Goal: Task Accomplishment & Management: Use online tool/utility

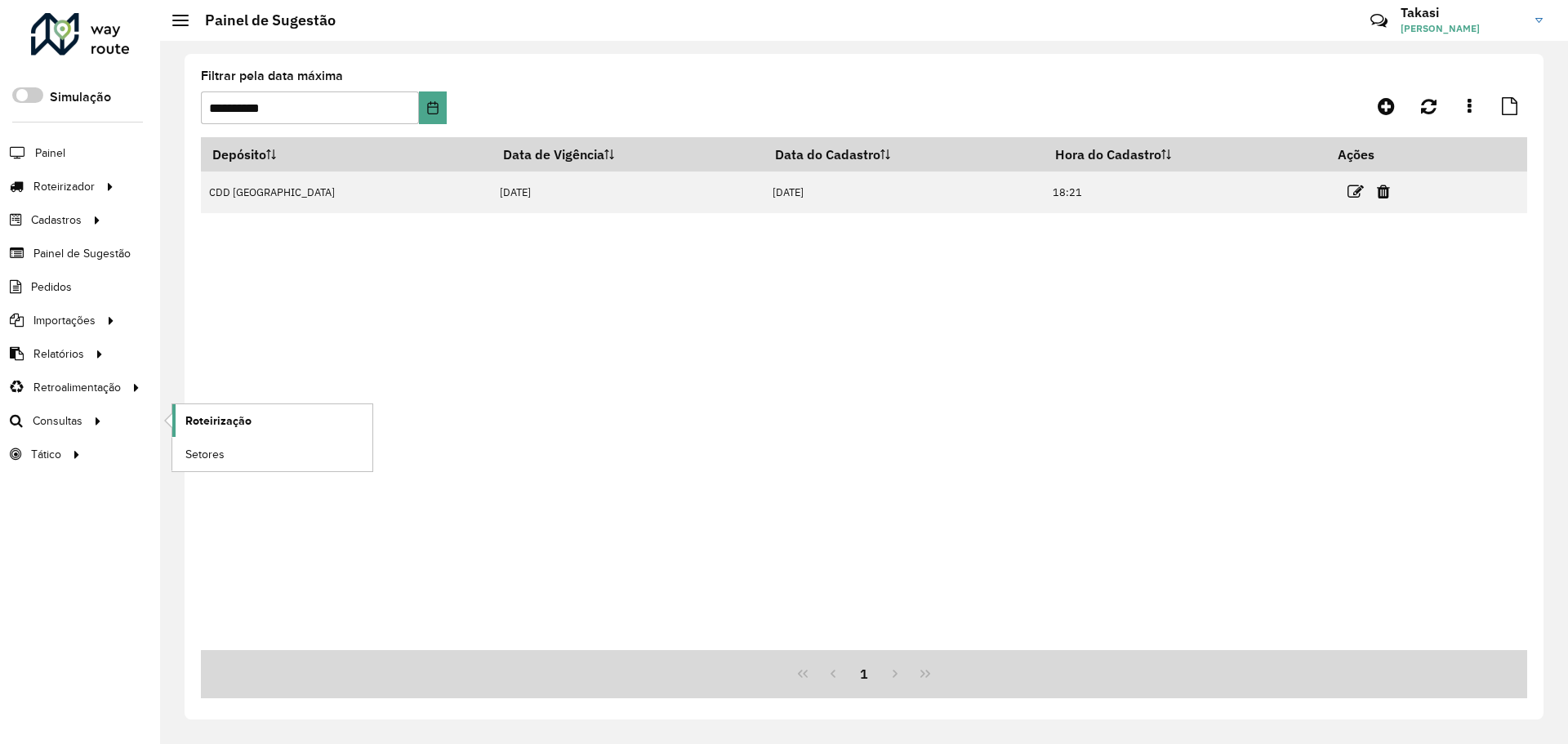
click at [191, 423] on span "Roteirização" at bounding box center [219, 421] width 66 height 17
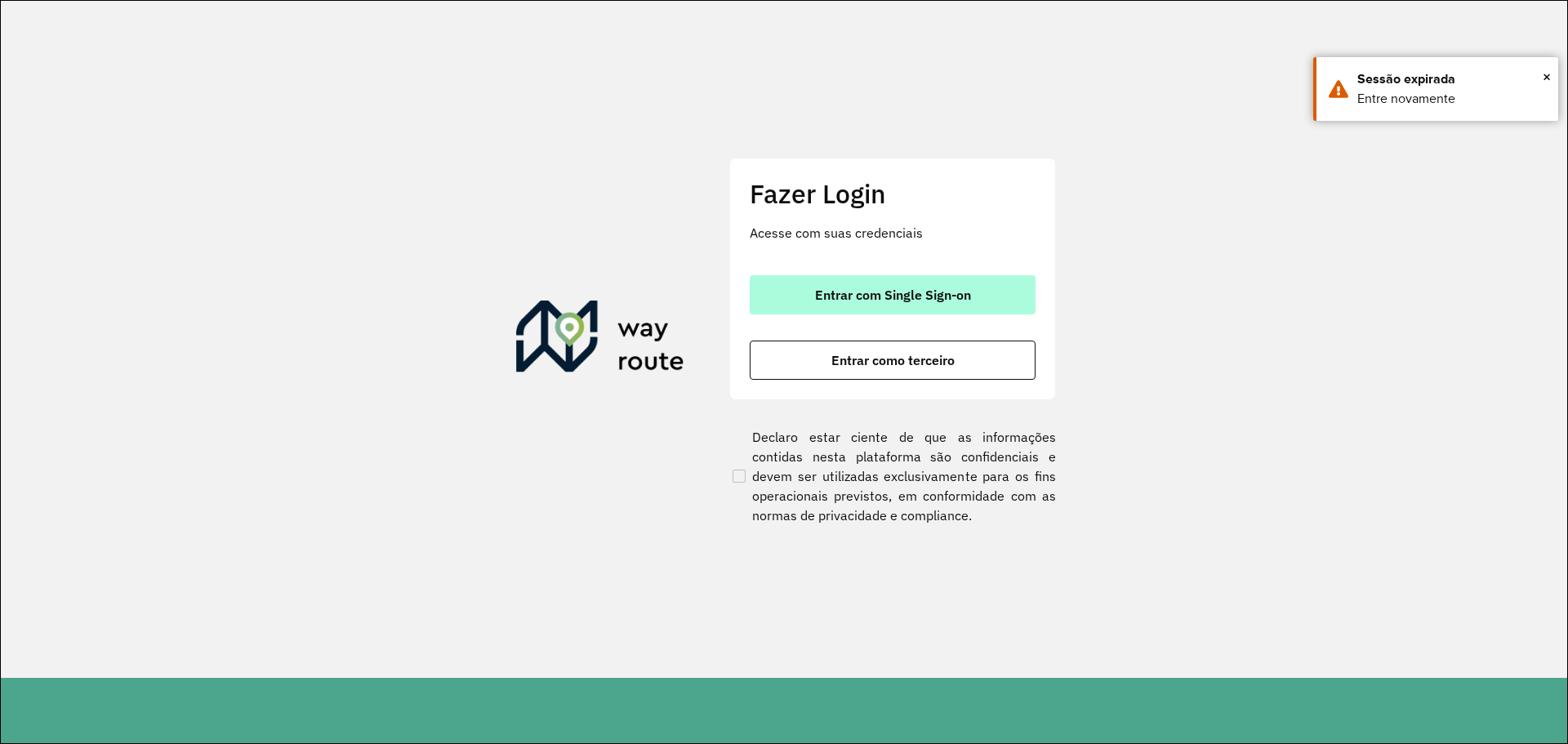
click at [884, 299] on span "Entrar com Single Sign-on" at bounding box center [893, 294] width 156 height 13
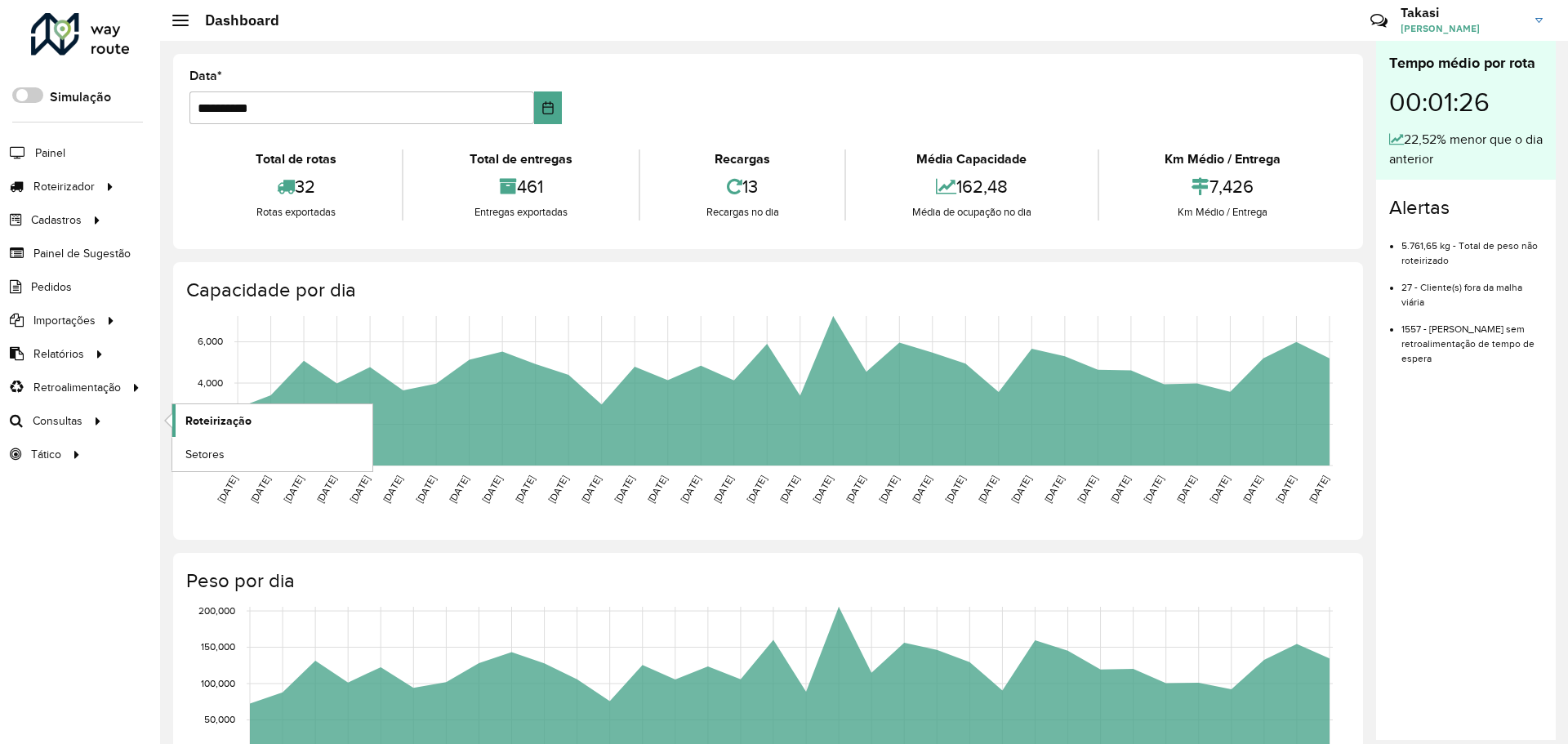
click at [209, 422] on span "Roteirização" at bounding box center [219, 421] width 66 height 17
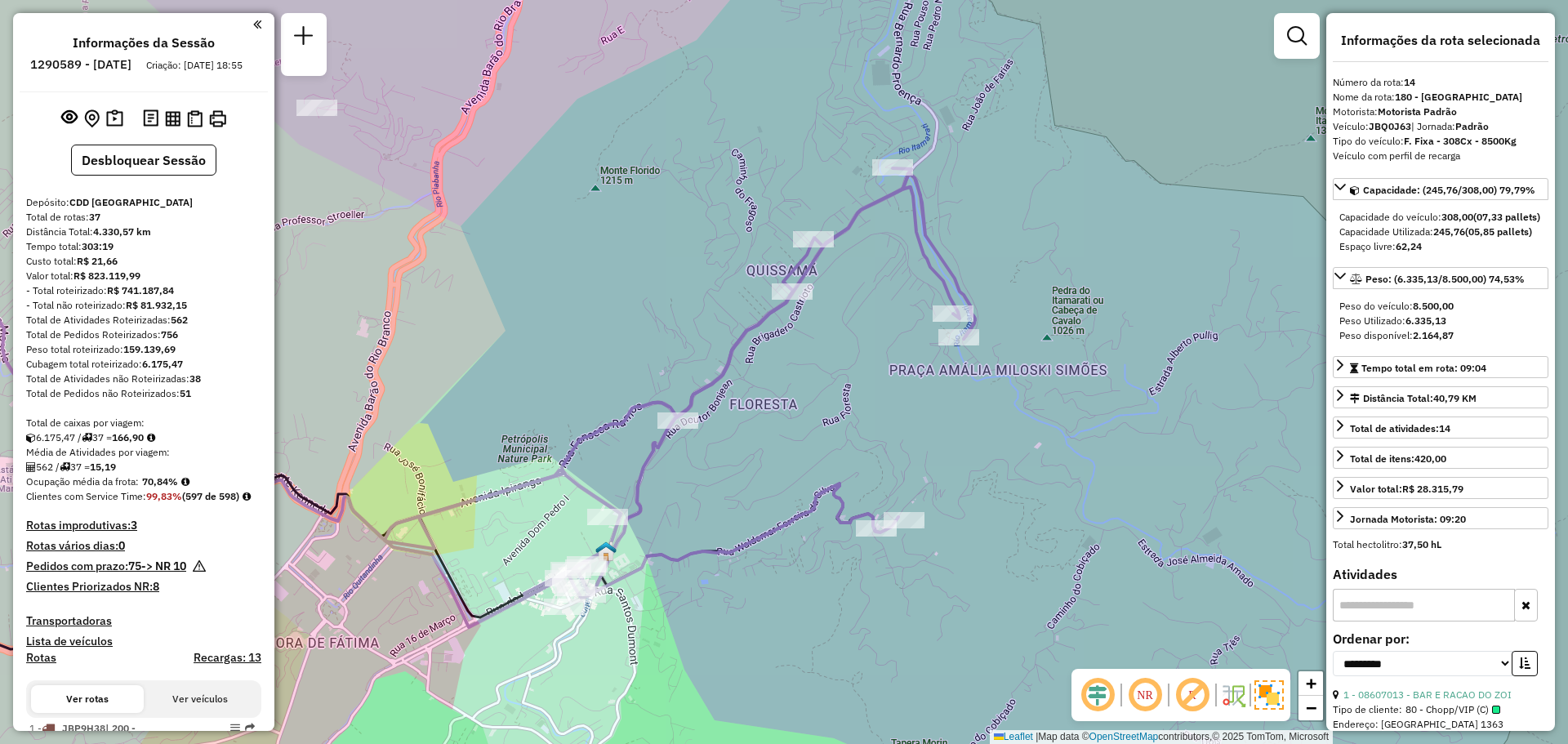
select select "**********"
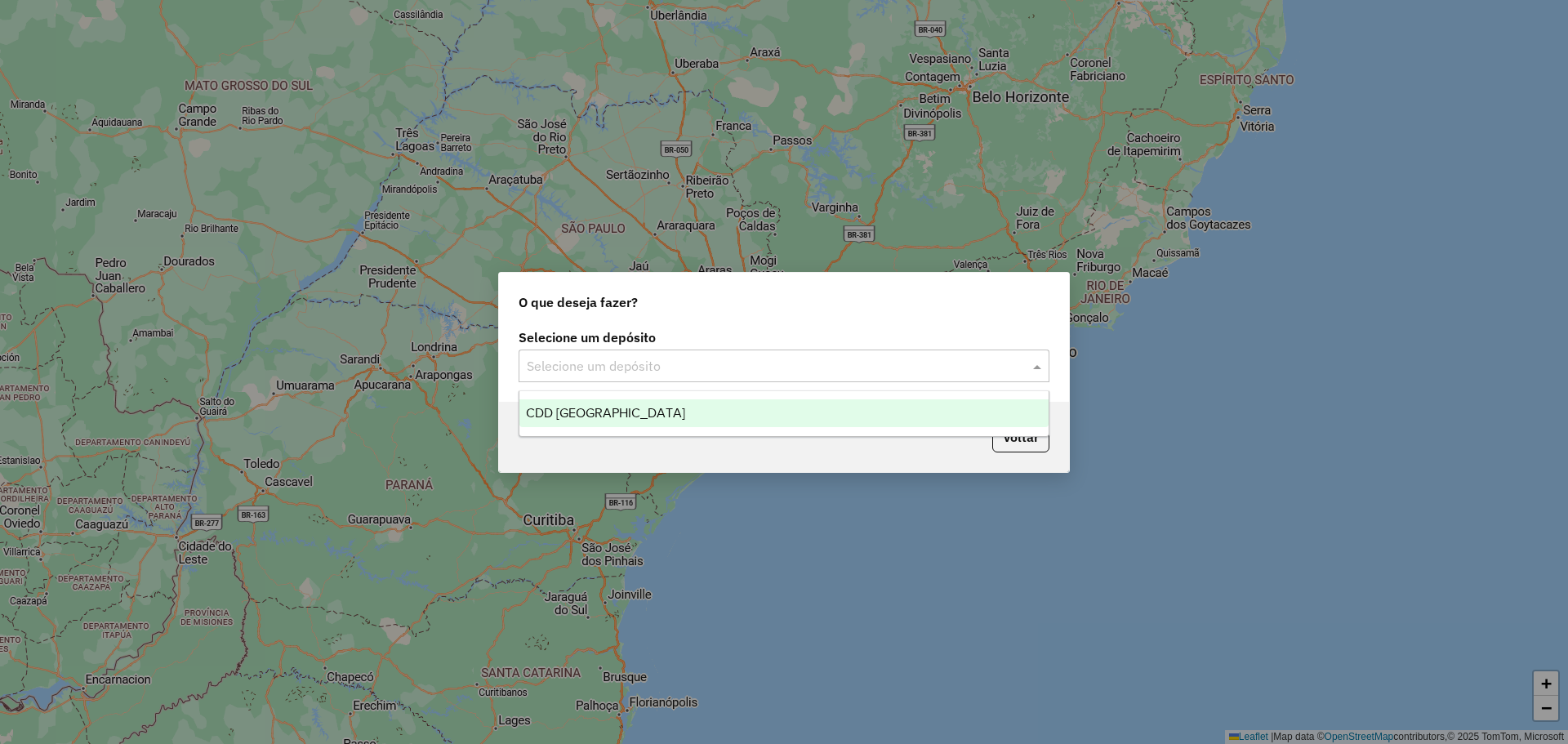
click at [659, 372] on input "text" at bounding box center [767, 366] width 482 height 20
click at [606, 408] on span "CDD [GEOGRAPHIC_DATA]" at bounding box center [605, 413] width 159 height 14
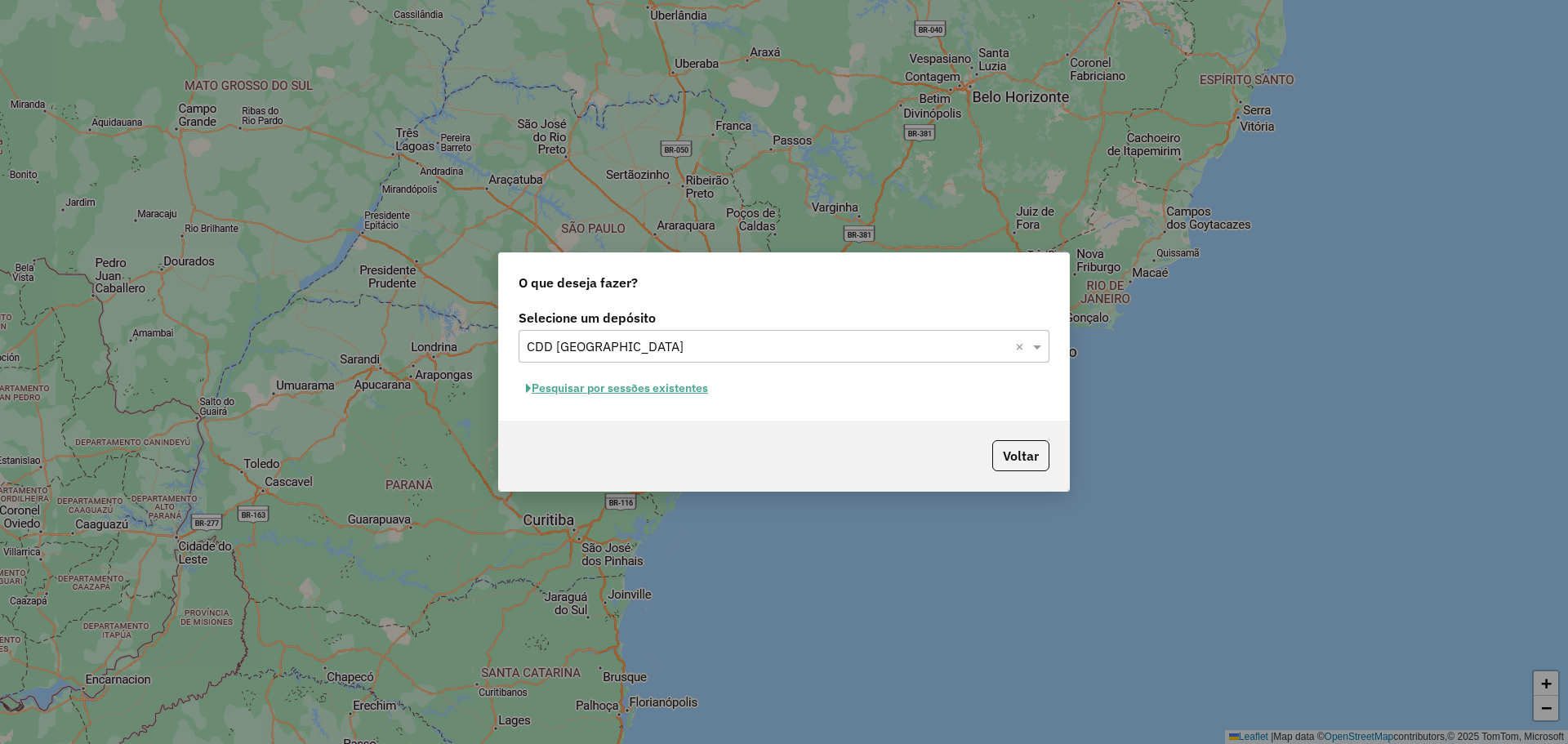
click at [704, 386] on button "Pesquisar por sessões existentes" at bounding box center [617, 389] width 197 height 25
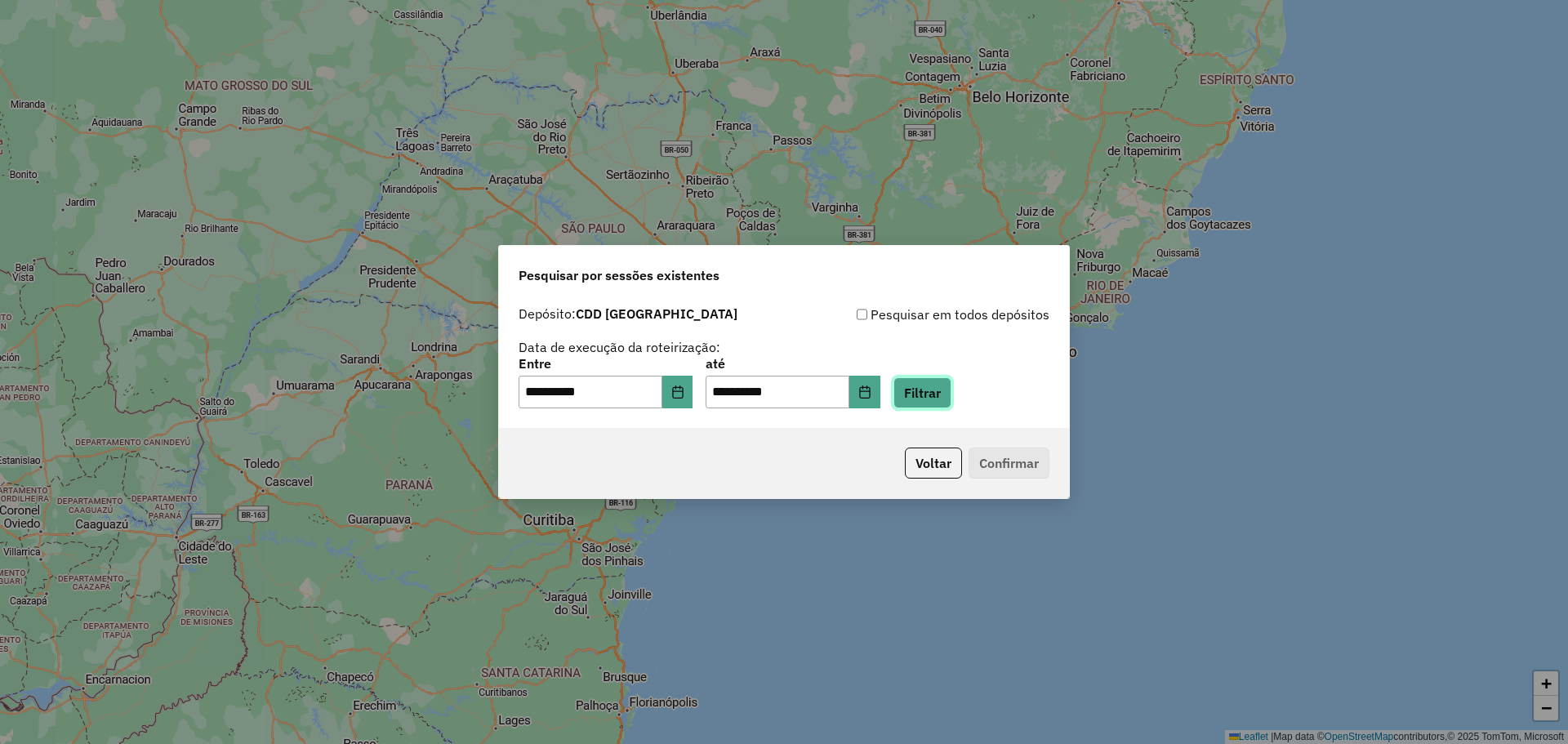
click at [938, 396] on button "Filtrar" at bounding box center [923, 393] width 58 height 31
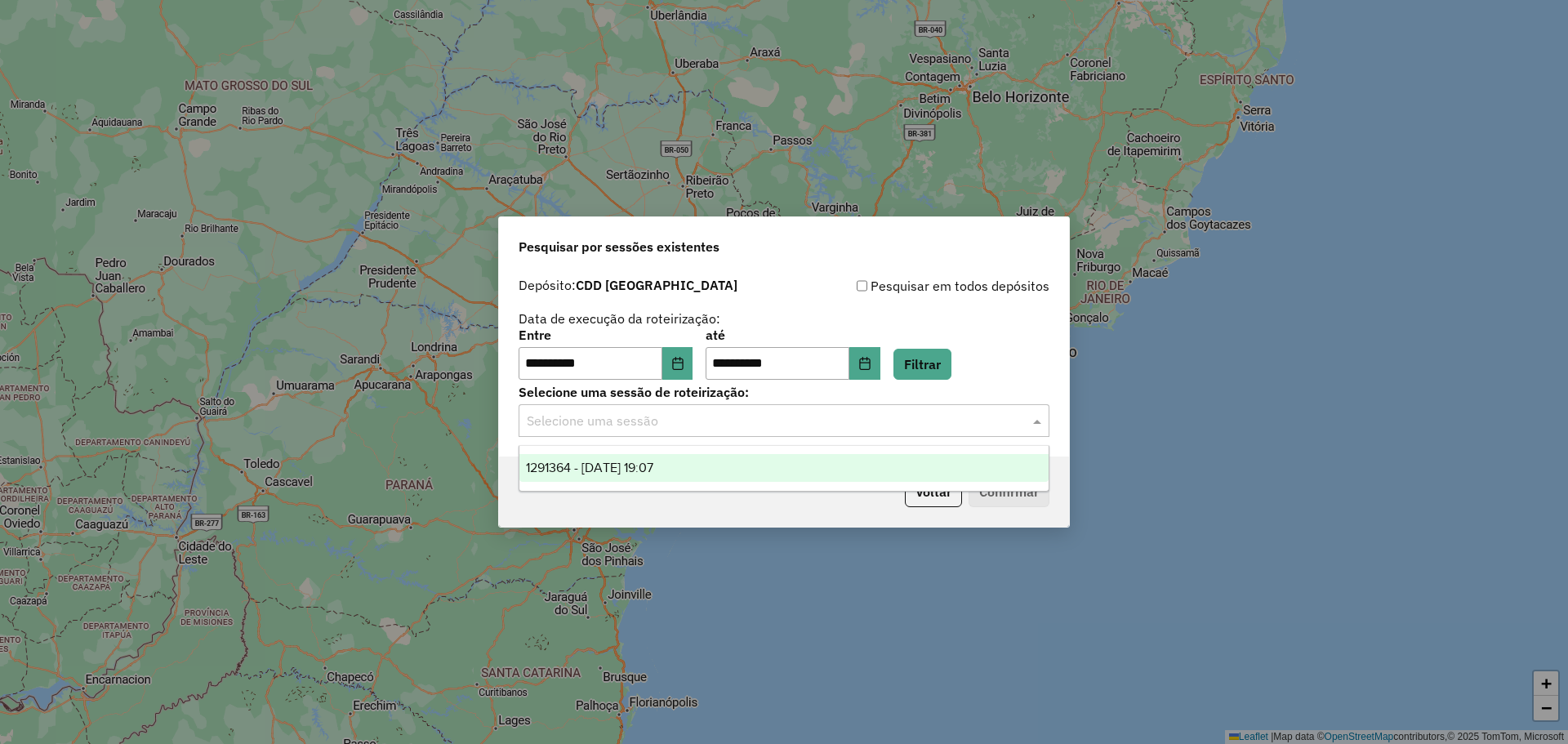
click at [927, 422] on input "text" at bounding box center [767, 421] width 482 height 20
click at [743, 477] on div "1291364 - 09/10/2025 19:07" at bounding box center [784, 468] width 529 height 28
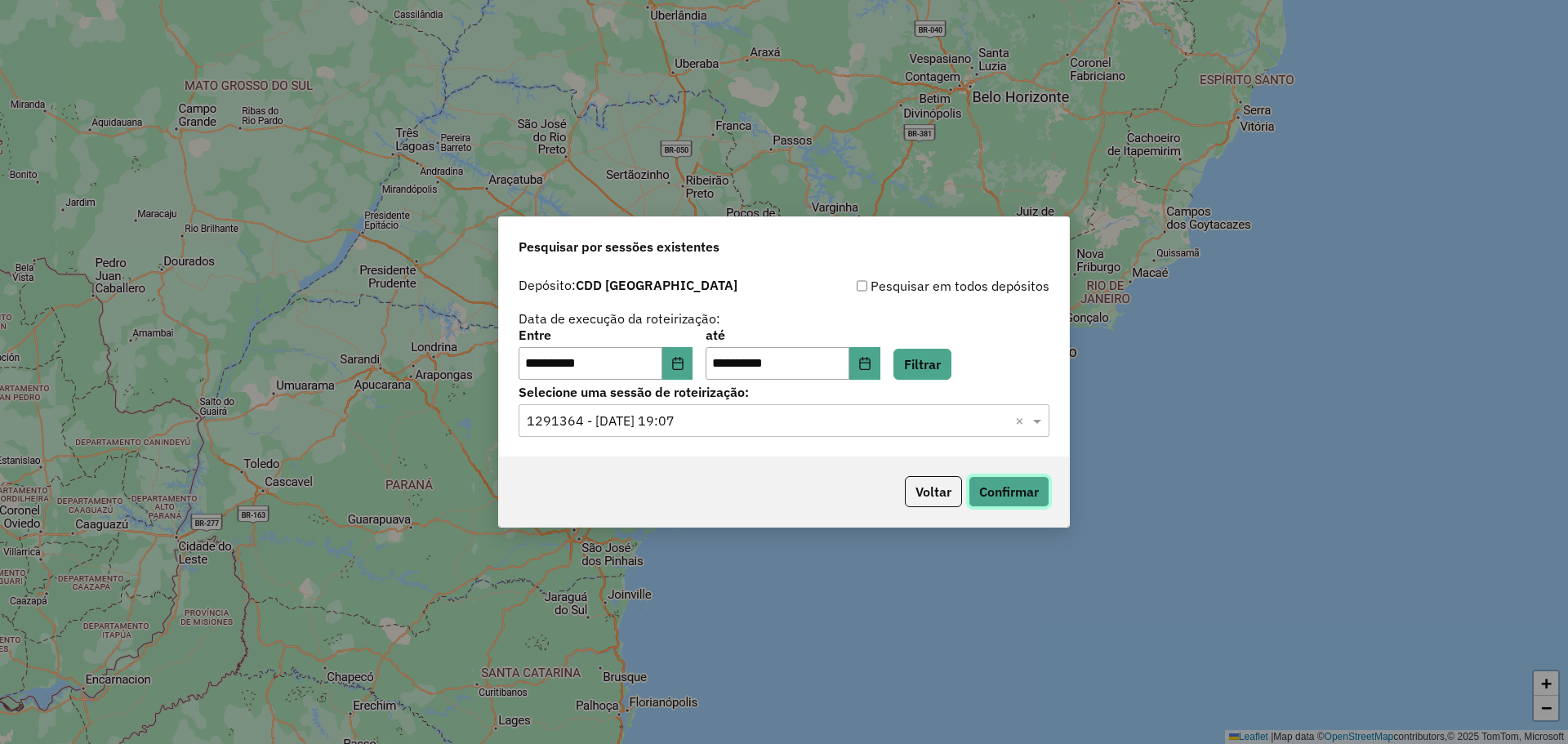
click at [1004, 495] on button "Confirmar" at bounding box center [1008, 492] width 81 height 31
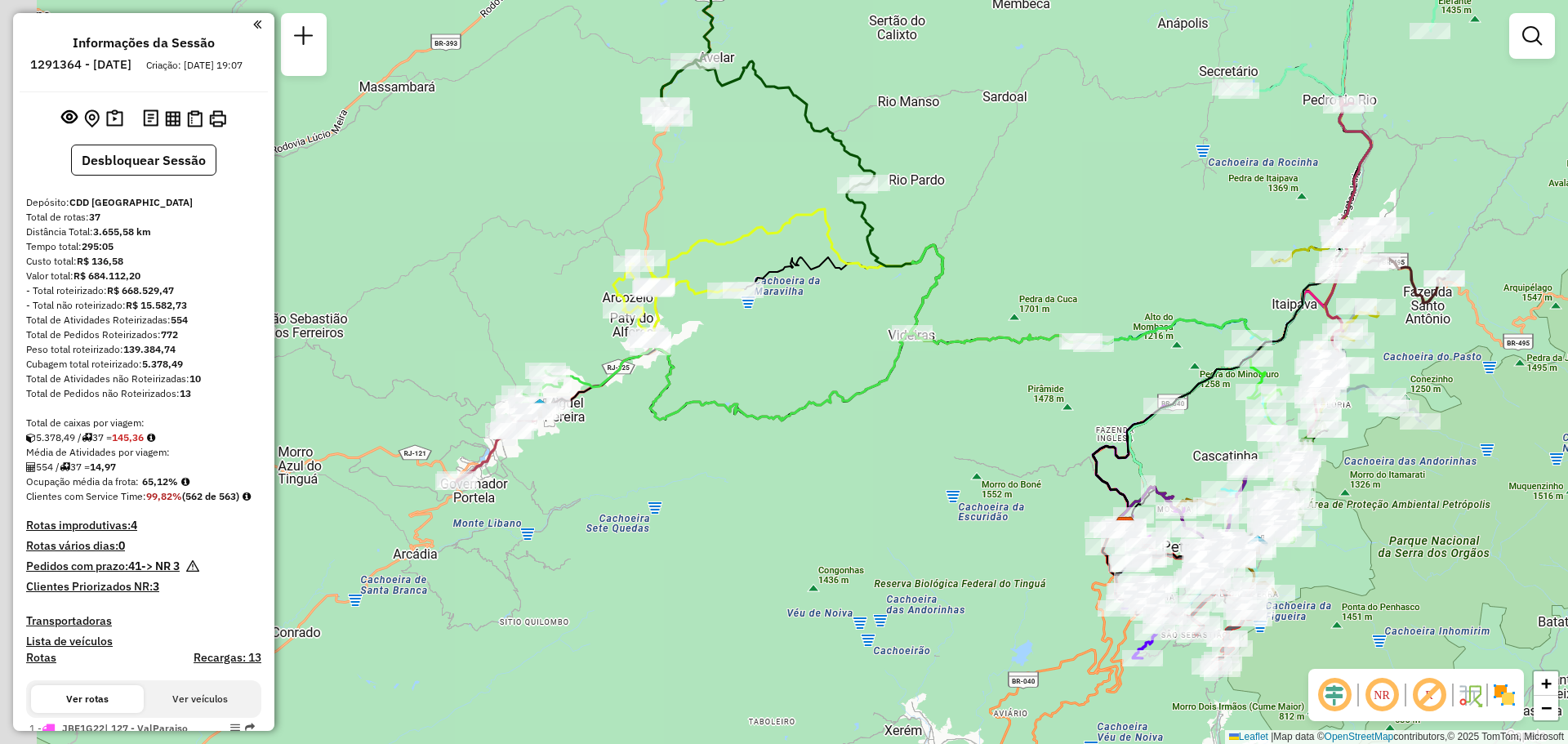
drag, startPoint x: 647, startPoint y: 467, endPoint x: 742, endPoint y: 369, distance: 136.5
click at [742, 369] on div "Janela de atendimento Grade de atendimento Capacidade Transportadoras Veículos …" at bounding box center [784, 372] width 1568 height 744
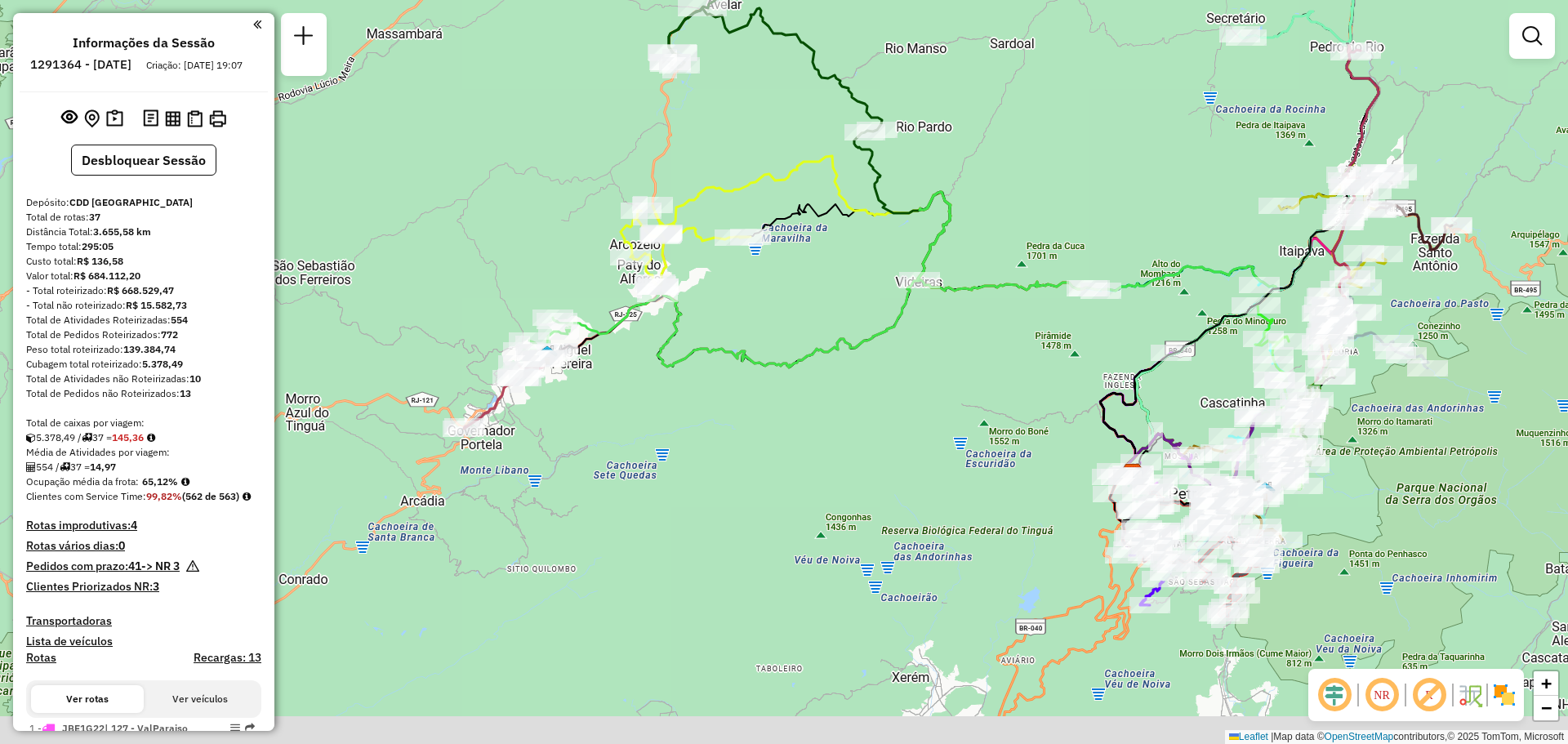
drag, startPoint x: 823, startPoint y: 366, endPoint x: 828, endPoint y: 316, distance: 50.2
click at [828, 316] on div "Janela de atendimento Grade de atendimento Capacidade Transportadoras Veículos …" at bounding box center [784, 372] width 1568 height 744
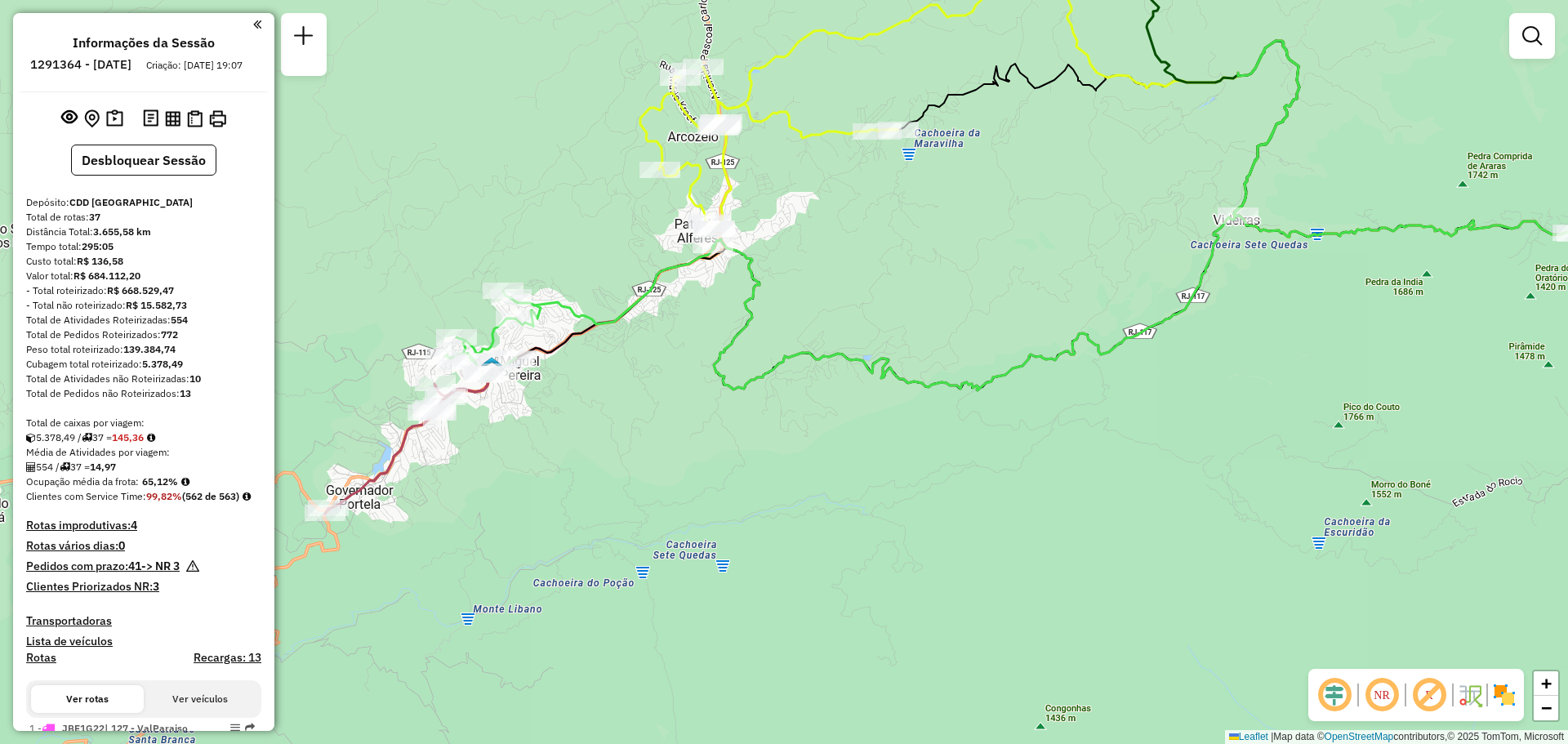
click at [1512, 701] on img at bounding box center [1504, 695] width 26 height 26
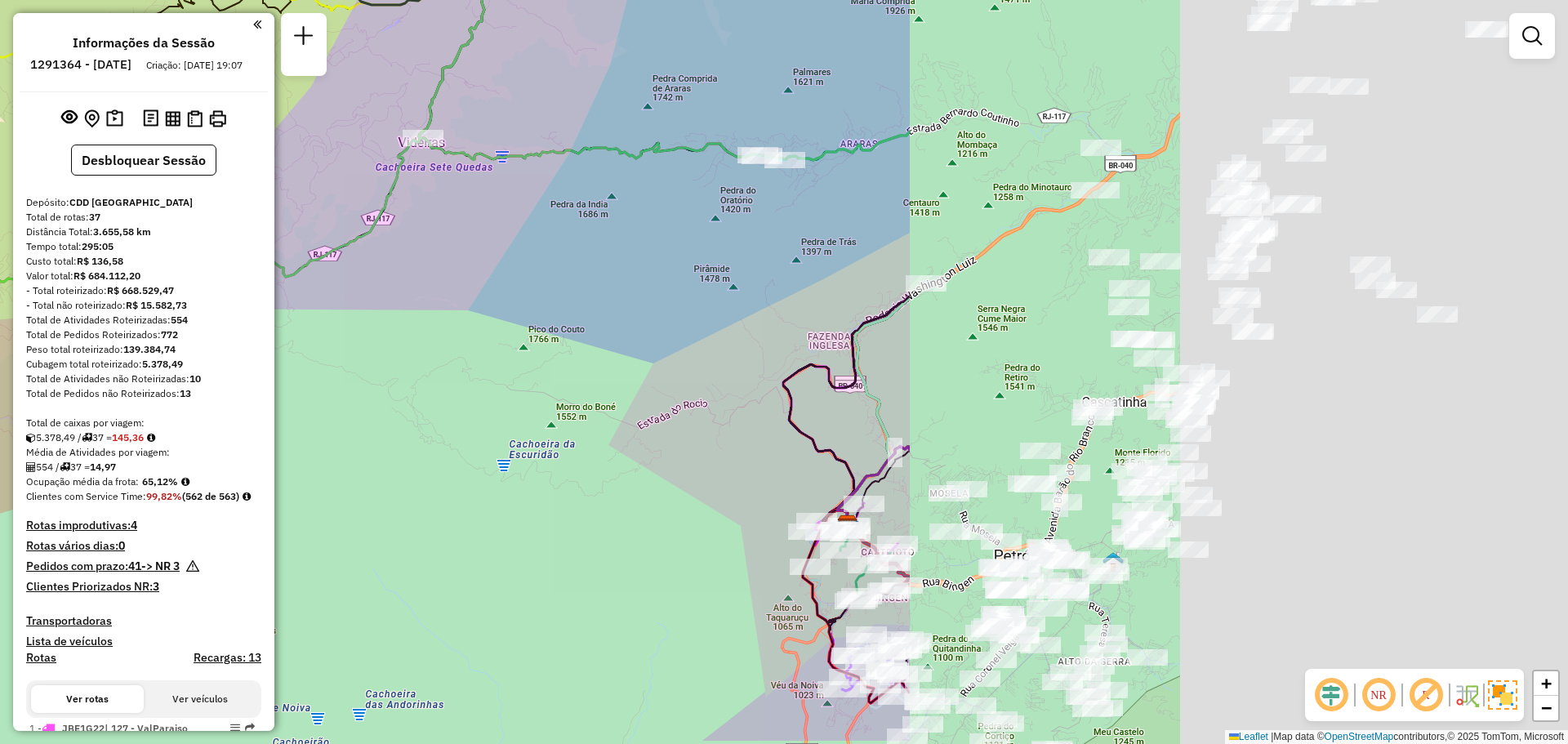
drag, startPoint x: 1420, startPoint y: 490, endPoint x: 605, endPoint y: 412, distance: 818.7
click at [605, 412] on div "Janela de atendimento Grade de atendimento Capacidade Transportadoras Veículos …" at bounding box center [784, 372] width 1568 height 744
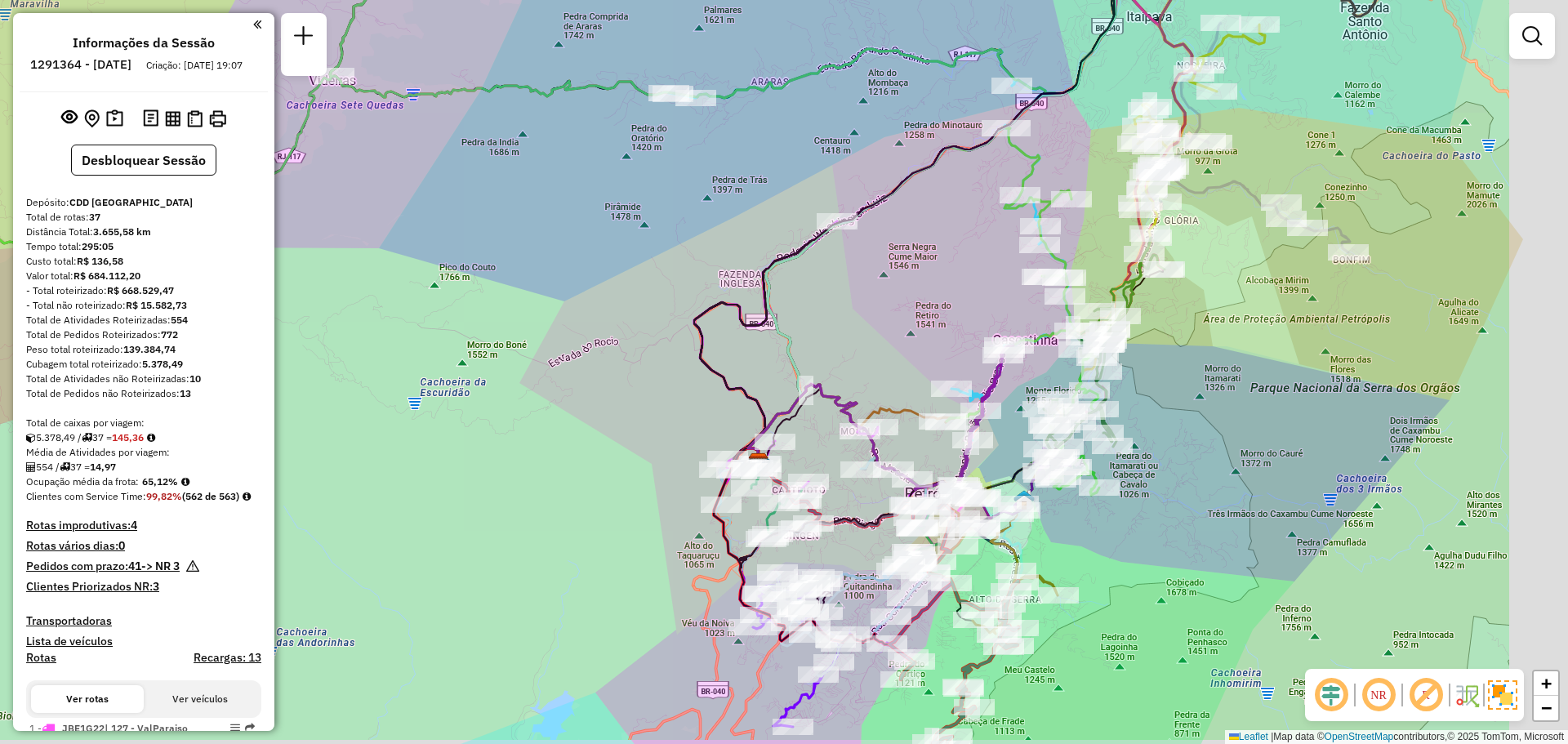
drag, startPoint x: 885, startPoint y: 348, endPoint x: 855, endPoint y: 316, distance: 43.9
click at [836, 312] on div "Janela de atendimento Grade de atendimento Capacidade Transportadoras Veículos …" at bounding box center [784, 372] width 1568 height 744
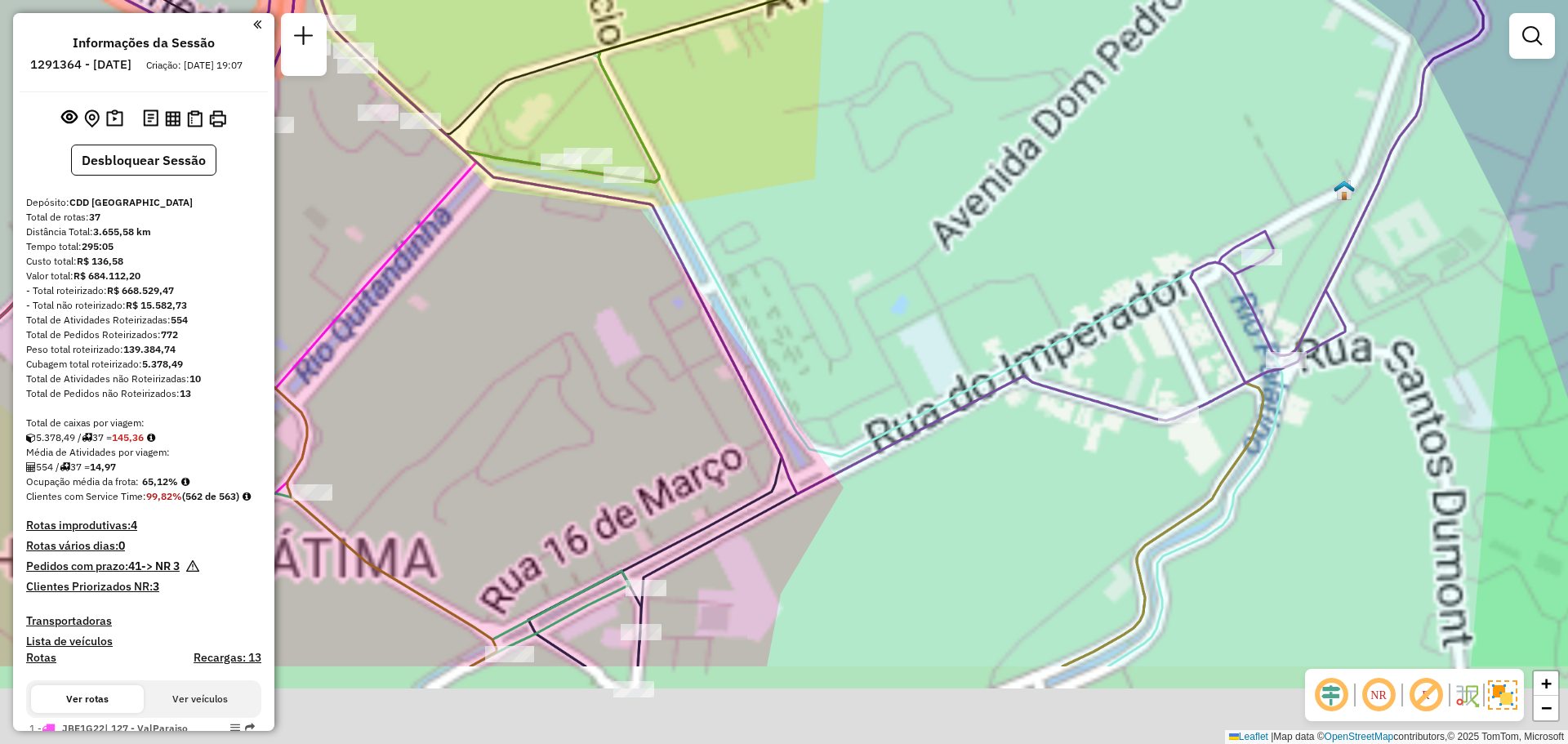
drag, startPoint x: 923, startPoint y: 502, endPoint x: 915, endPoint y: 519, distance: 18.8
click at [888, 383] on div "Janela de atendimento Grade de atendimento Capacidade Transportadoras Veículos …" at bounding box center [784, 372] width 1568 height 744
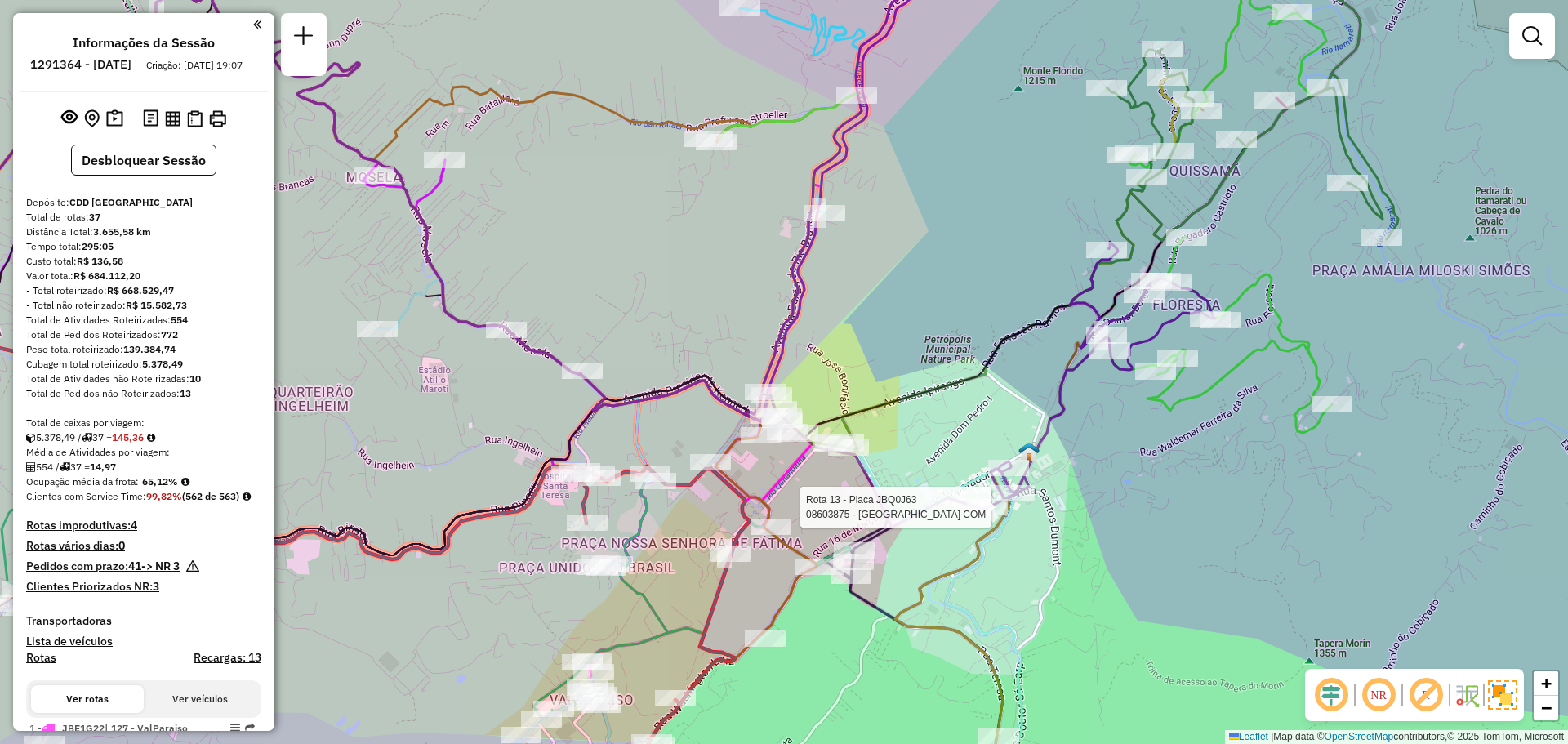
select select "**********"
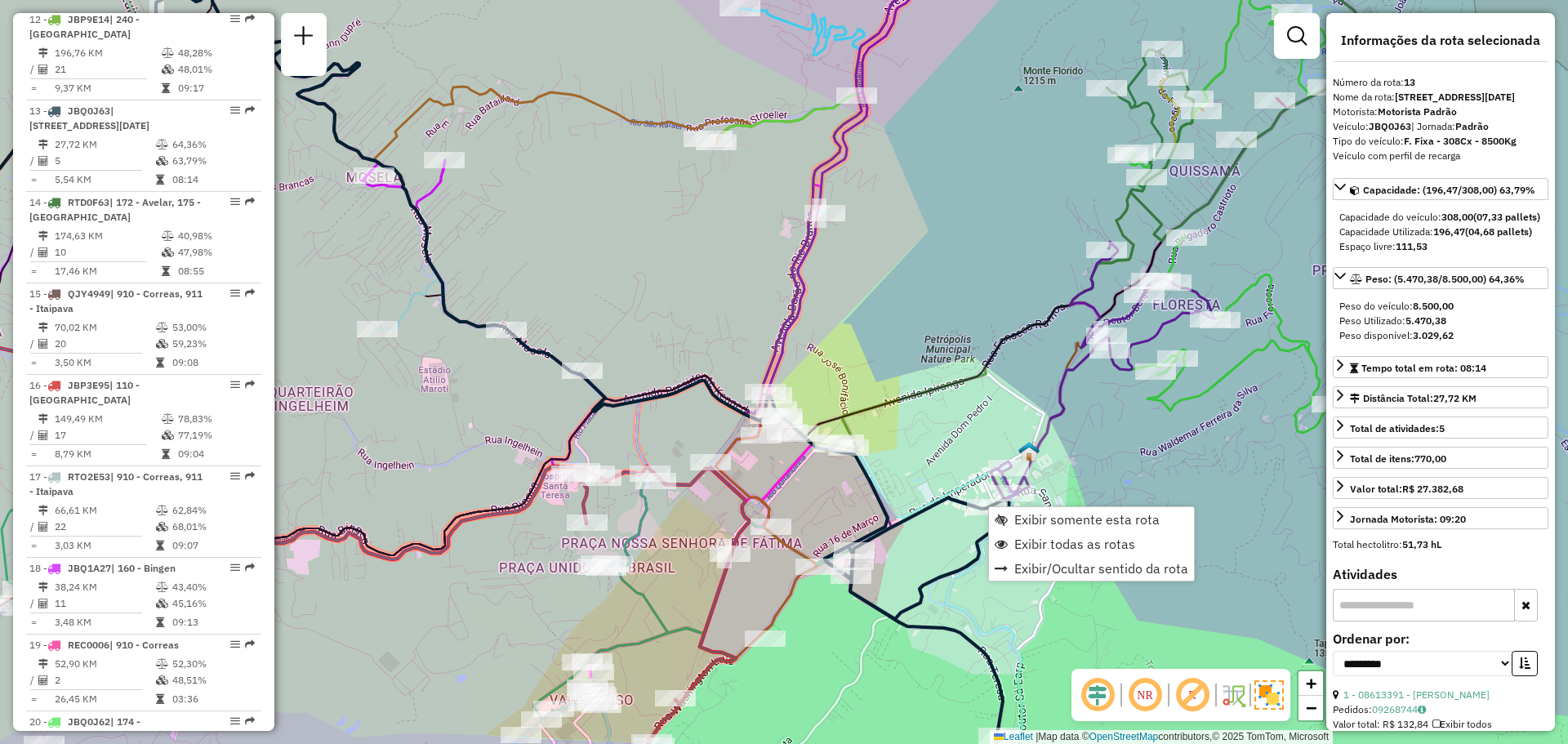
scroll to position [1759, 0]
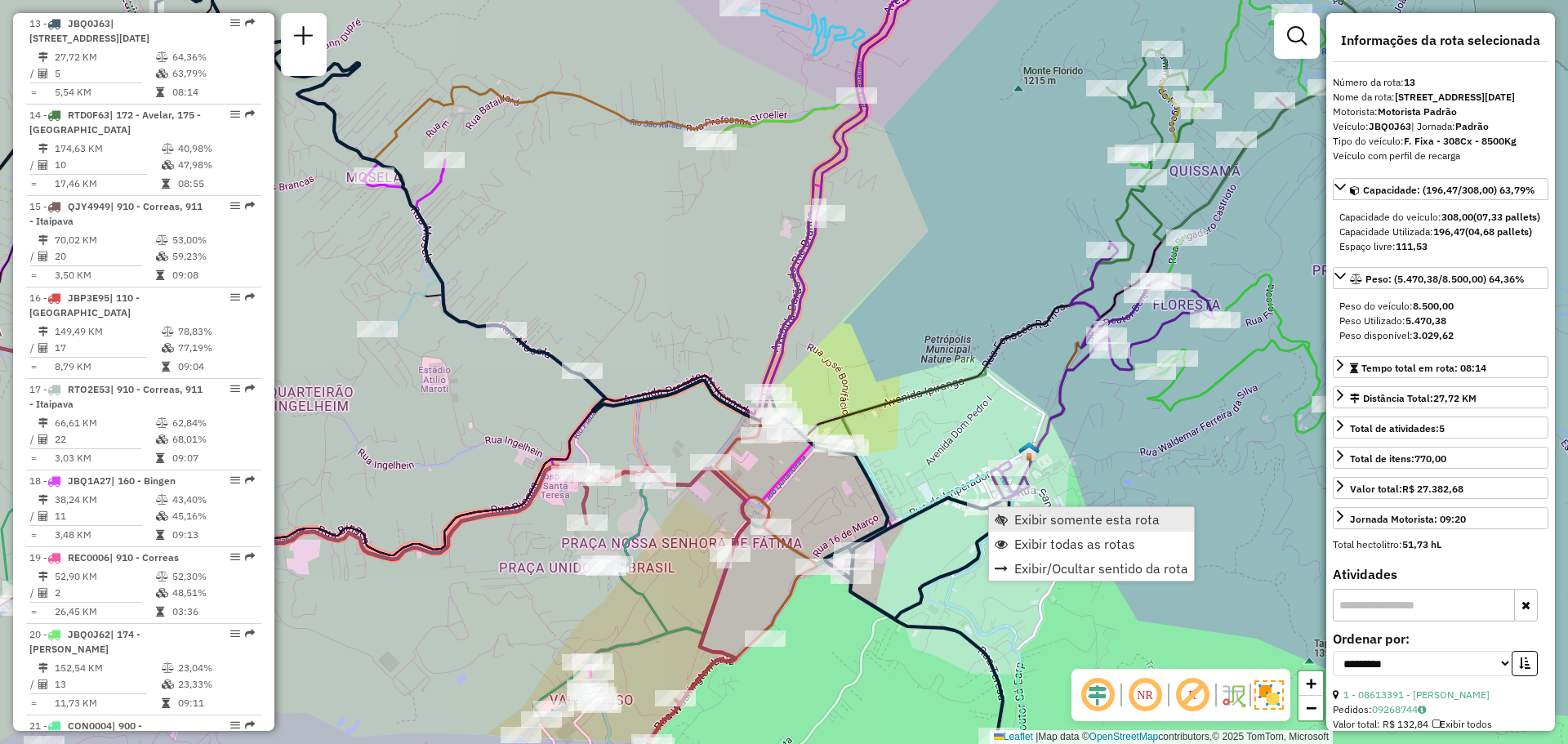
click at [1012, 519] on link "Exibir somente esta rota" at bounding box center [1091, 519] width 205 height 25
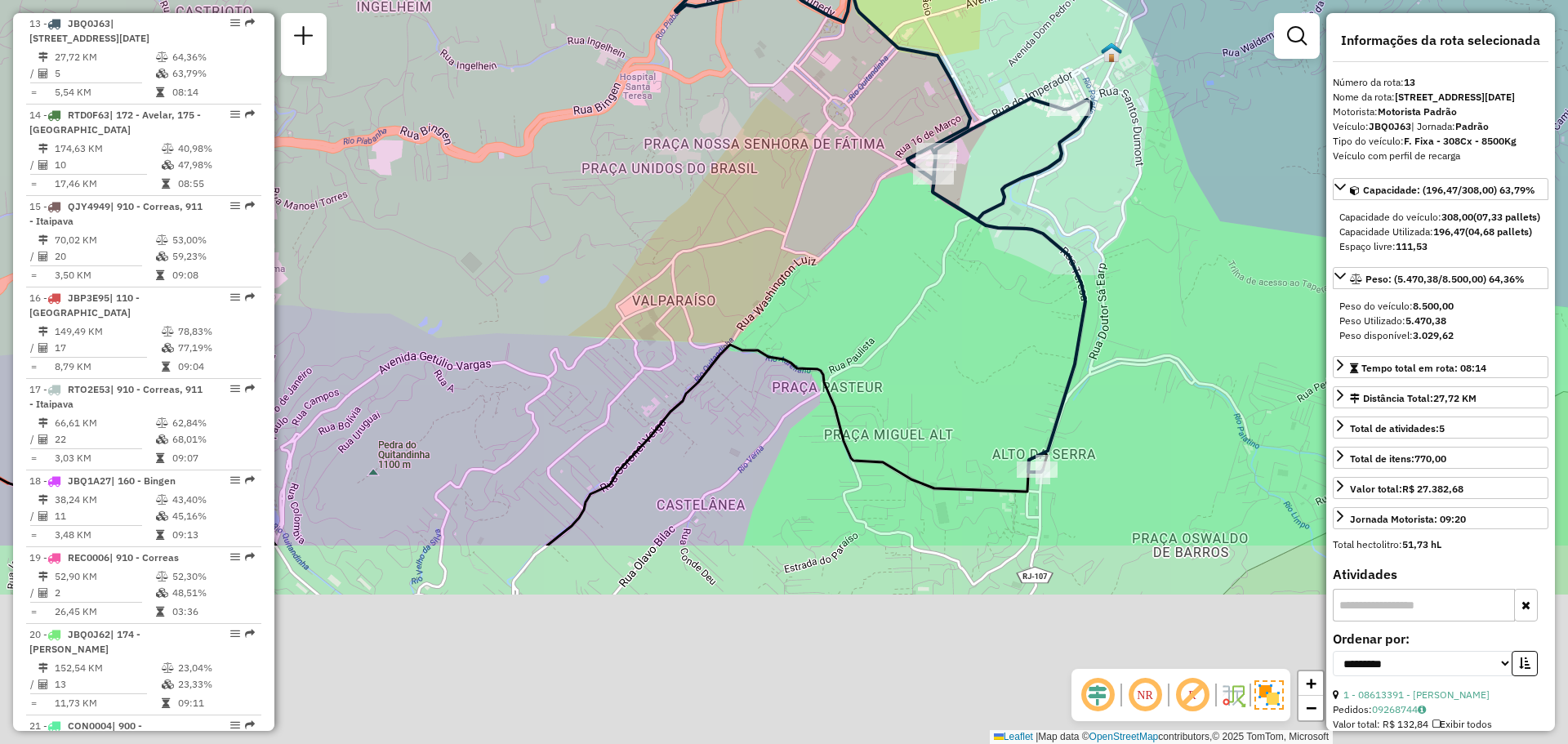
drag, startPoint x: 1050, startPoint y: 534, endPoint x: 990, endPoint y: 271, distance: 269.8
click at [991, 272] on div "Janela de atendimento Grade de atendimento Capacidade Transportadoras Veículos …" at bounding box center [784, 372] width 1568 height 744
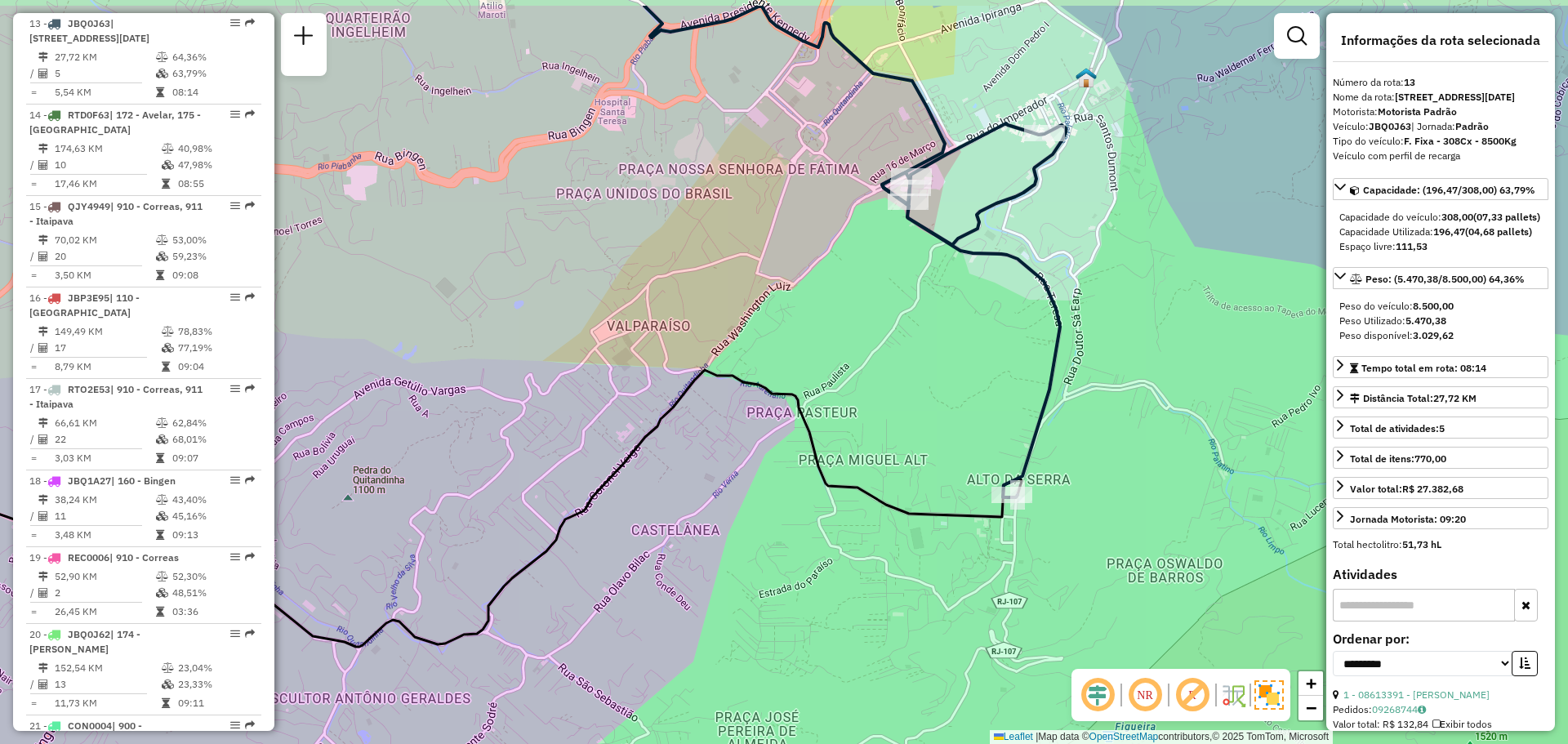
drag, startPoint x: 1030, startPoint y: 192, endPoint x: 984, endPoint y: 473, distance: 284.7
click at [987, 479] on icon at bounding box center [974, 310] width 184 height 374
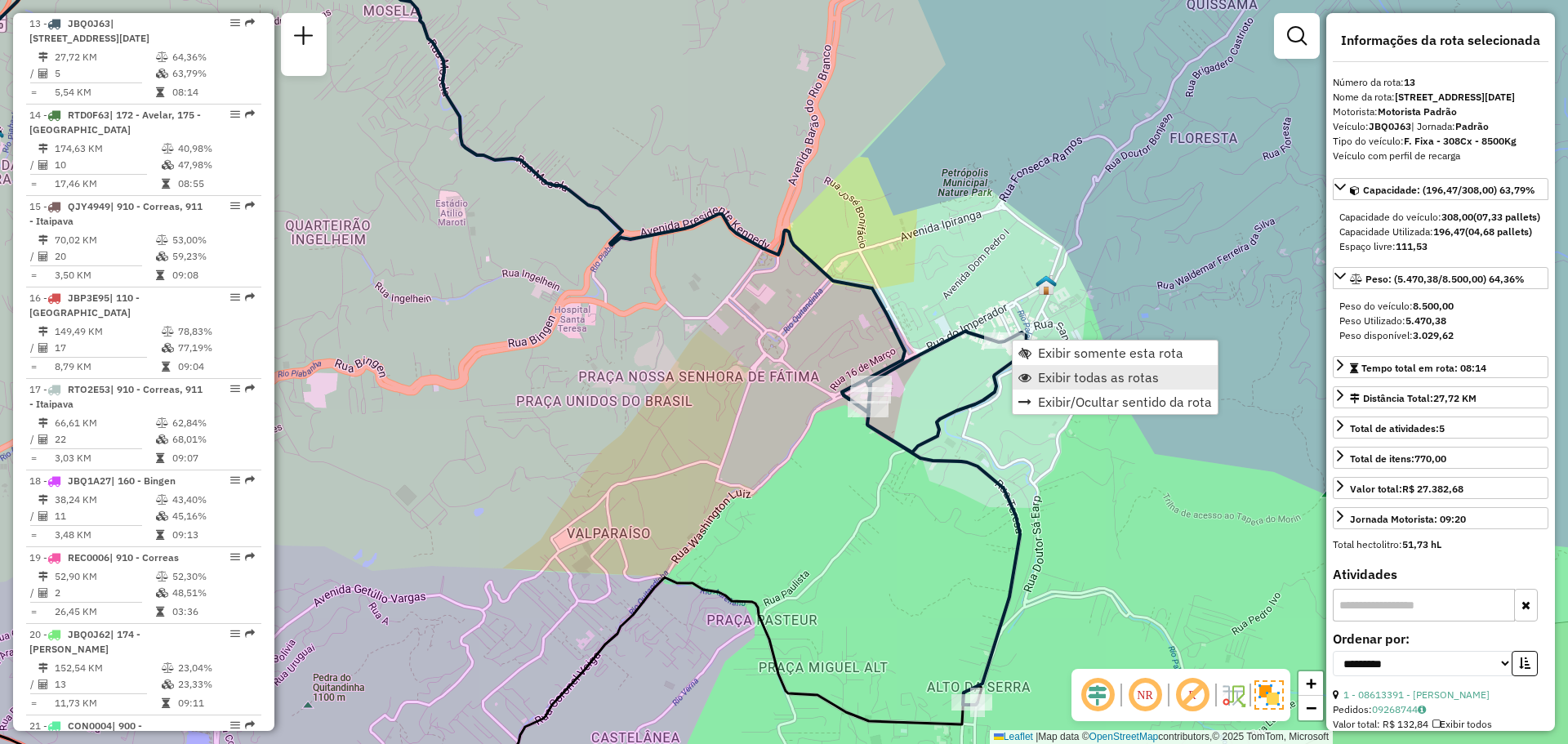
click at [1044, 383] on span "Exibir todas as rotas" at bounding box center [1098, 377] width 121 height 13
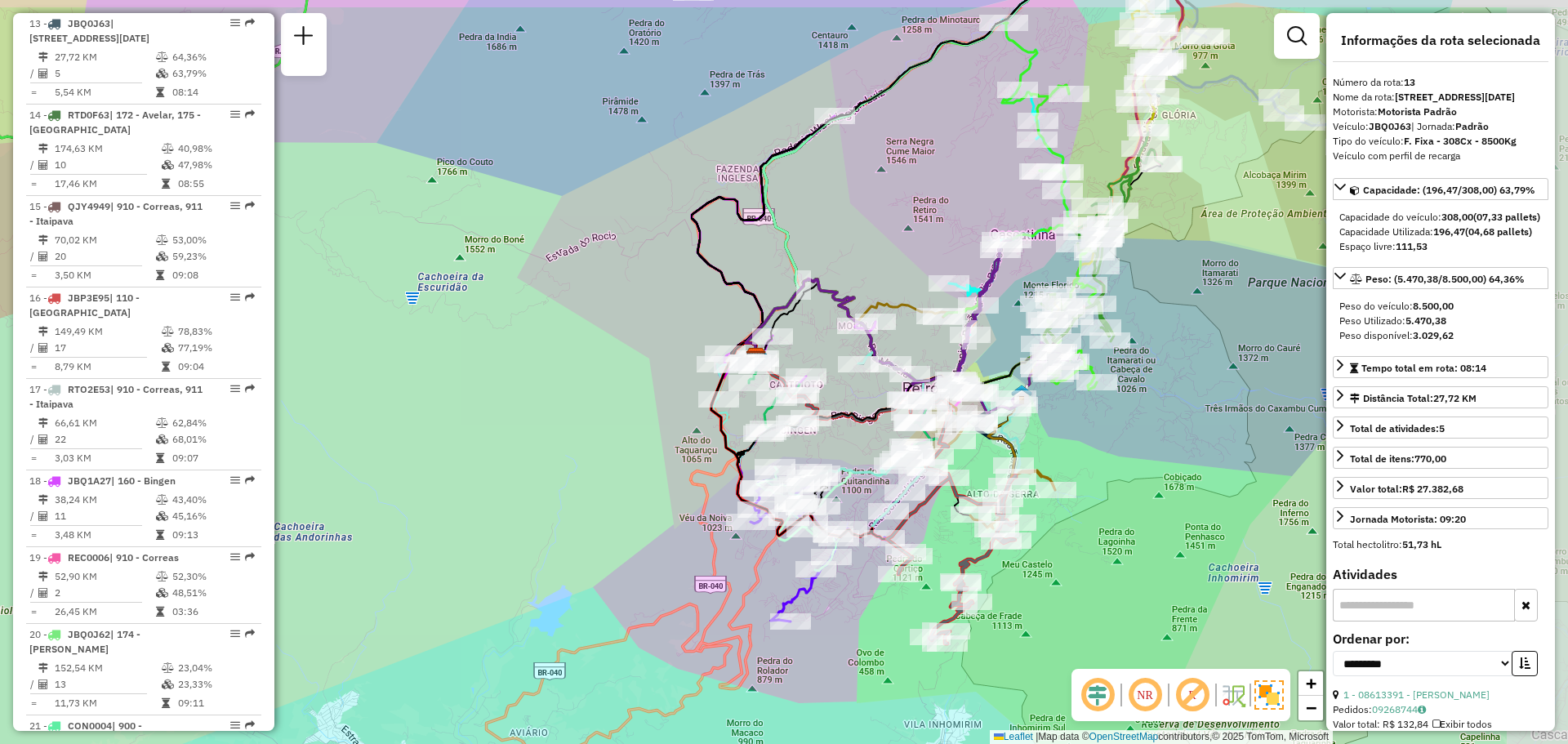
drag, startPoint x: 1136, startPoint y: 352, endPoint x: 1009, endPoint y: 465, distance: 170.0
click at [1012, 466] on div "Janela de atendimento Grade de atendimento Capacidade Transportadoras Veículos …" at bounding box center [784, 372] width 1568 height 744
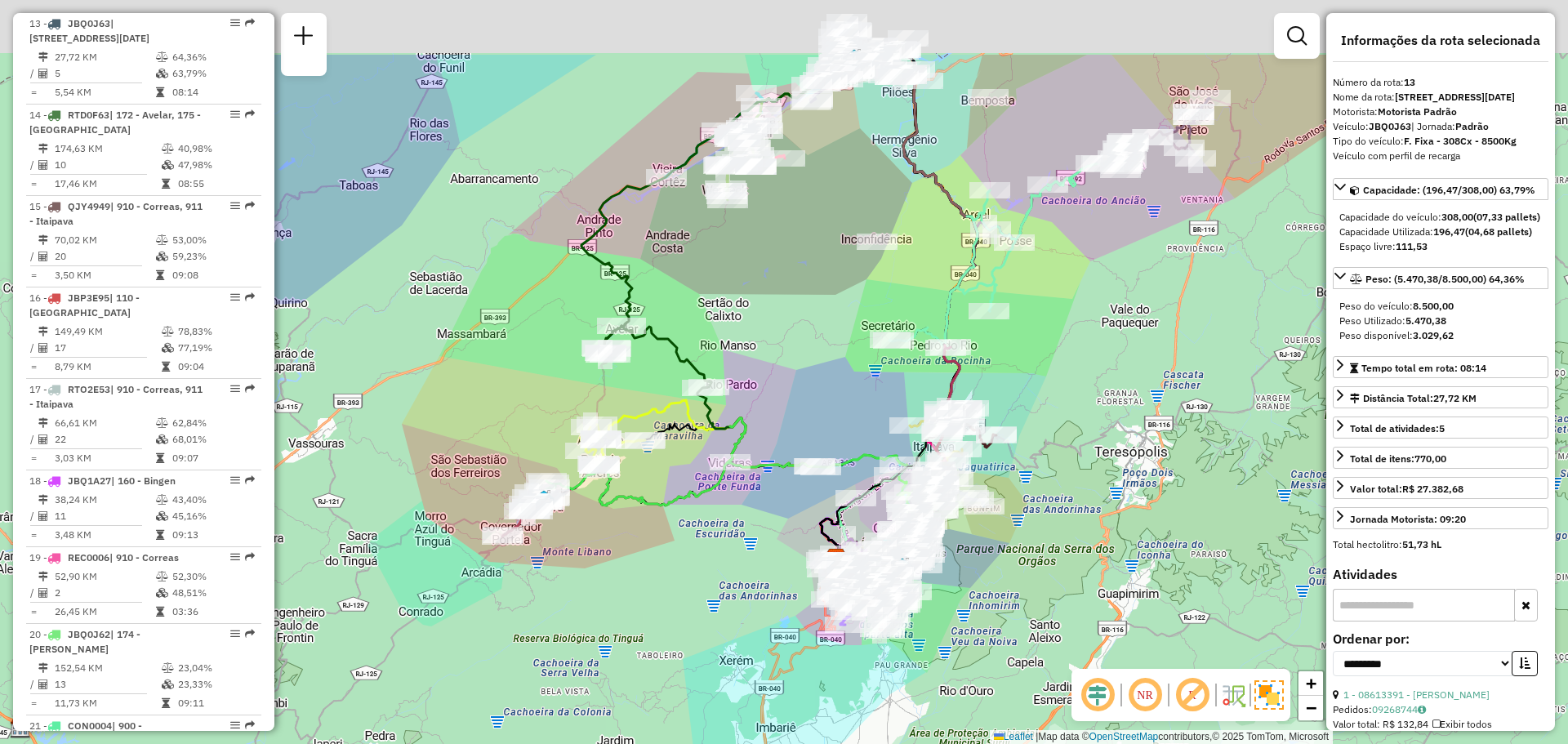
drag, startPoint x: 1226, startPoint y: 162, endPoint x: 1030, endPoint y: 387, distance: 298.4
click at [1032, 385] on div "Janela de atendimento Grade de atendimento Capacidade Transportadoras Veículos …" at bounding box center [784, 372] width 1568 height 744
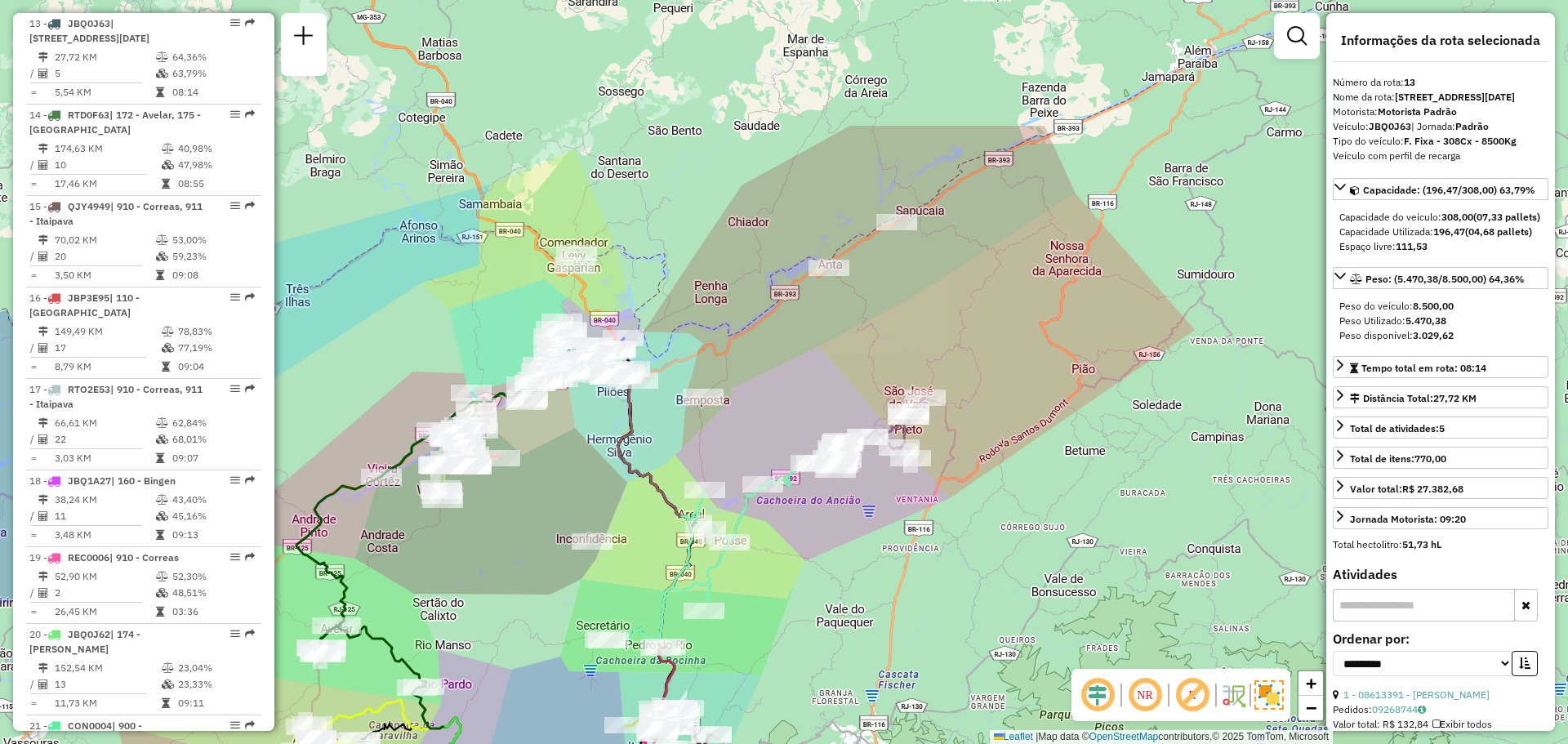
drag, startPoint x: 756, startPoint y: 234, endPoint x: 579, endPoint y: 435, distance: 267.8
click at [578, 435] on div "Janela de atendimento Grade de atendimento Capacidade Transportadoras Veículos …" at bounding box center [784, 372] width 1568 height 744
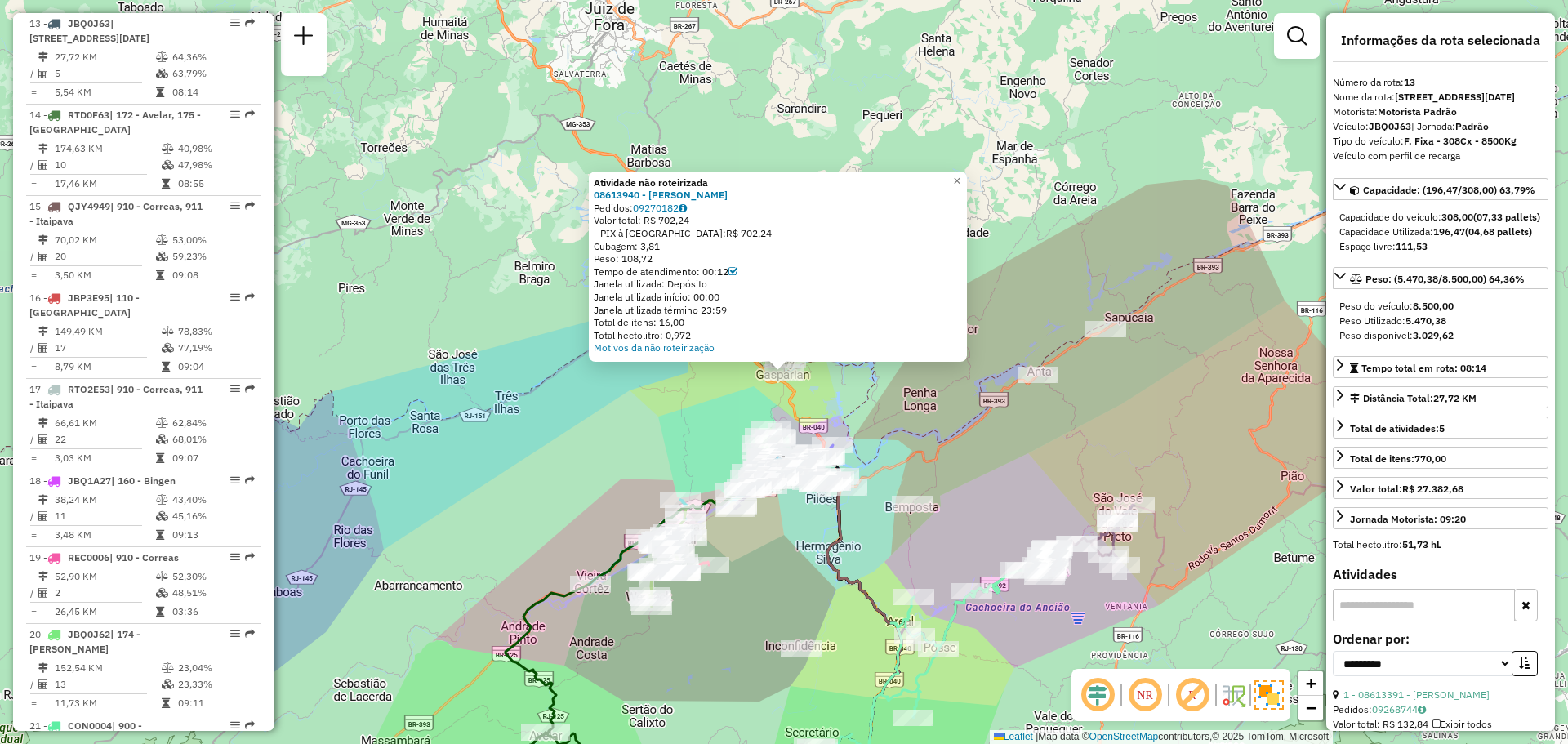
click at [854, 394] on div "Atividade não roteirizada 08613940 - [PERSON_NAME] Pedidos: 09270182 Valor tota…" at bounding box center [784, 372] width 1568 height 744
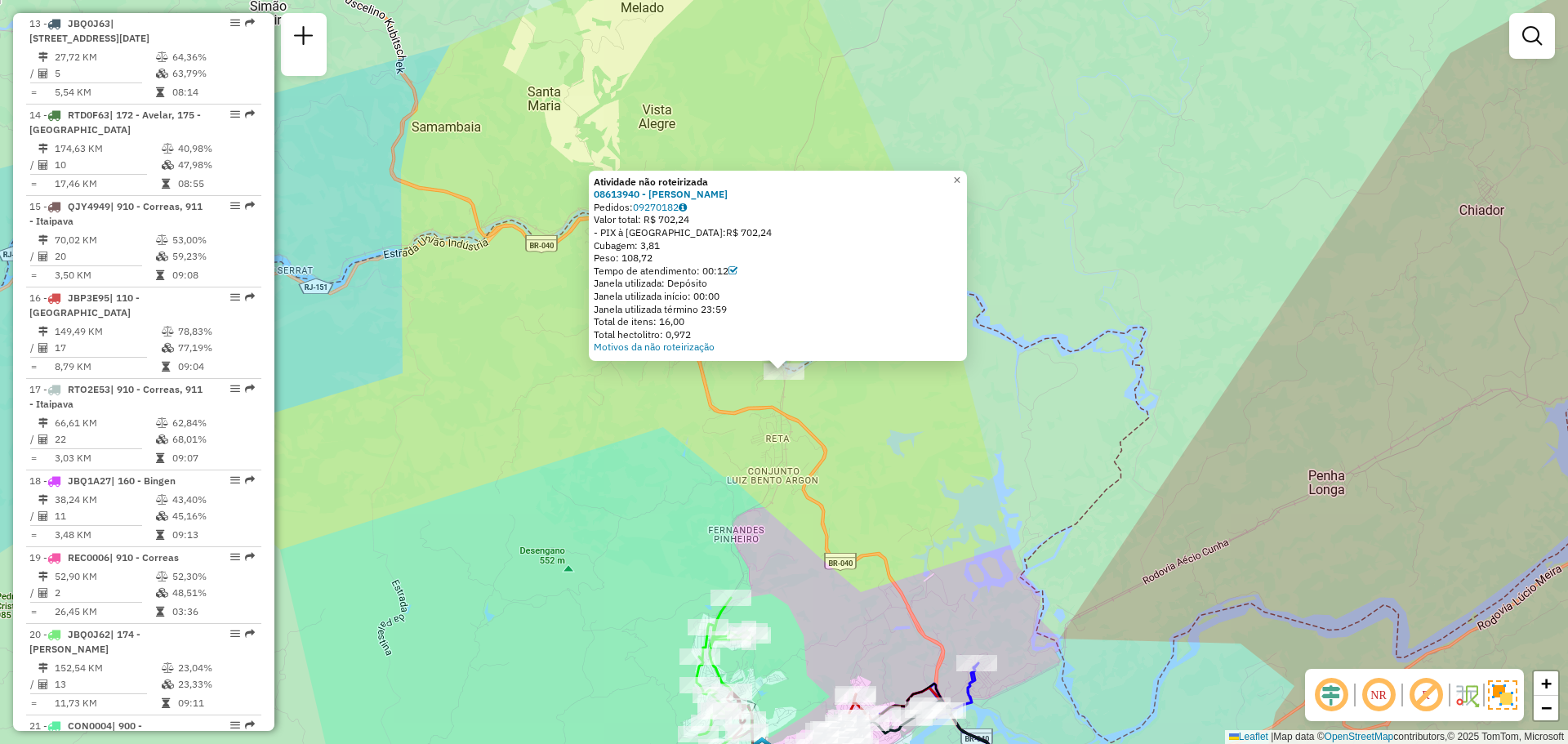
click at [636, 450] on div "Atividade não roteirizada 08613940 - [PERSON_NAME] Pedidos: 09270182 Valor tota…" at bounding box center [784, 372] width 1568 height 744
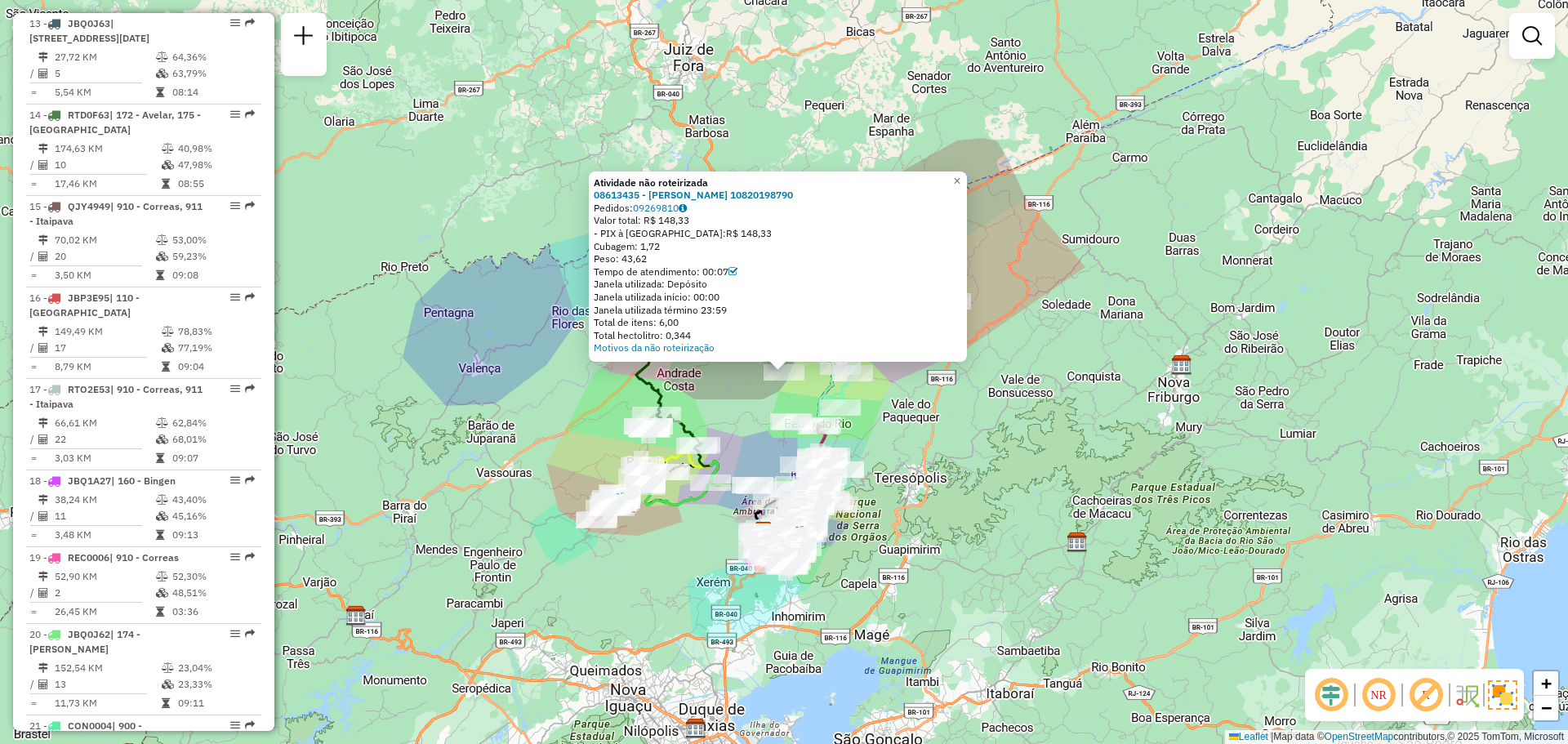
click at [1018, 404] on div "Atividade não roteirizada 08613435 - [PERSON_NAME] 10820198790 Pedidos: 0926981…" at bounding box center [784, 372] width 1568 height 744
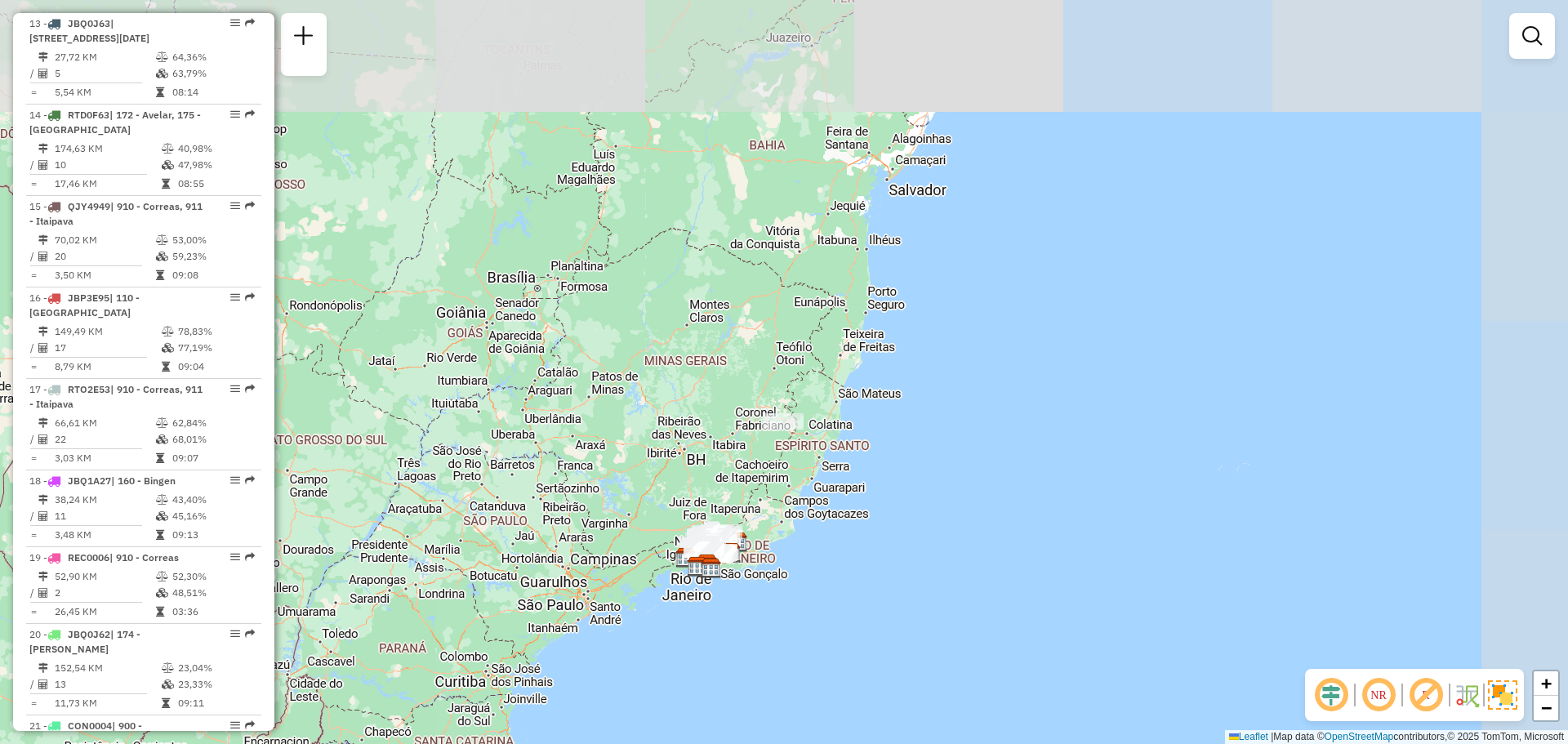
drag, startPoint x: 955, startPoint y: 412, endPoint x: 751, endPoint y: 366, distance: 209.1
click at [751, 366] on div "Janela de atendimento Grade de atendimento Capacidade Transportadoras Veículos …" at bounding box center [784, 372] width 1568 height 744
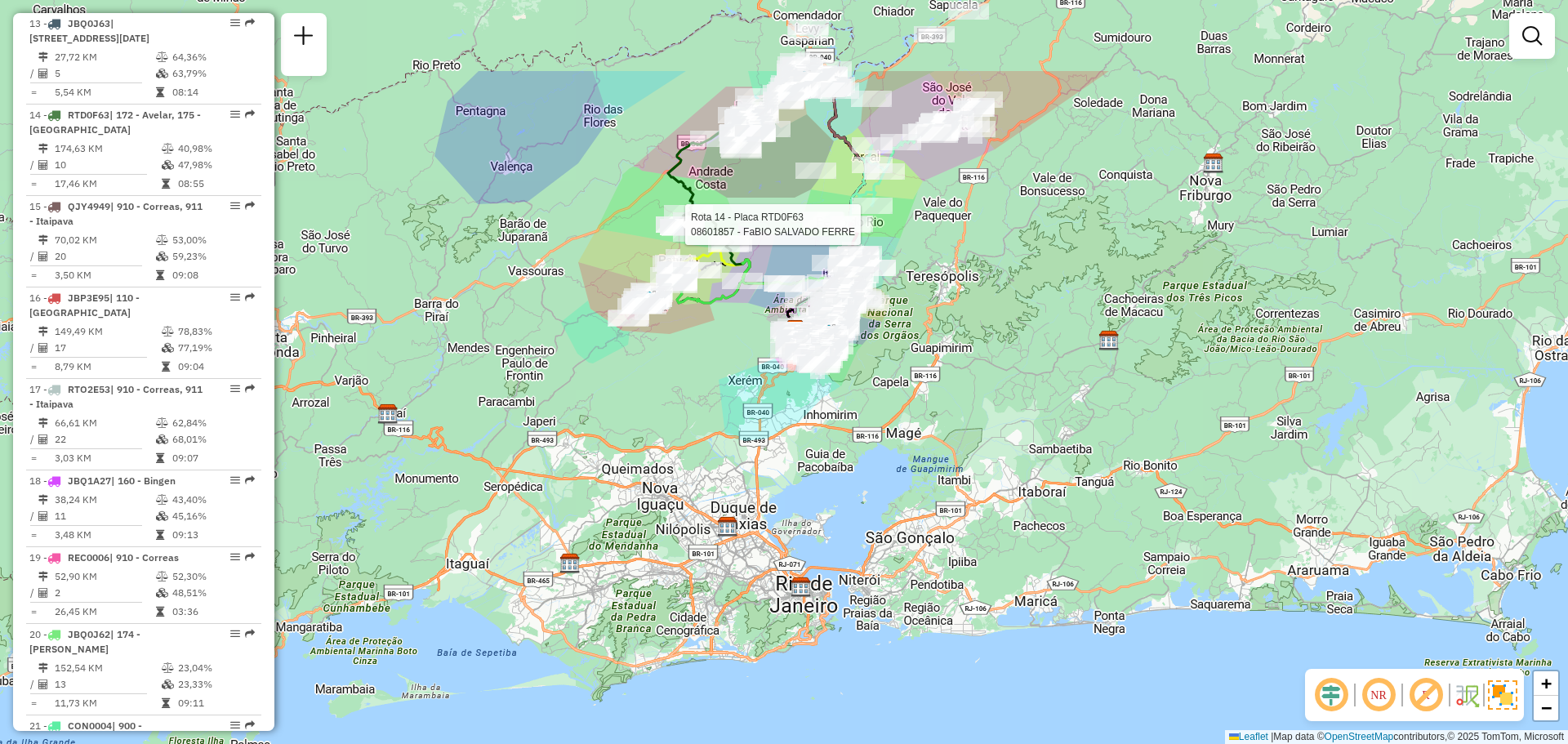
drag, startPoint x: 681, startPoint y: 206, endPoint x: 723, endPoint y: 357, distance: 156.7
click at [723, 357] on div "Rota 14 - Placa RTD0F63 08601857 - FaBIO SALVADO FERRE Janela de atendimento Gr…" at bounding box center [784, 372] width 1568 height 744
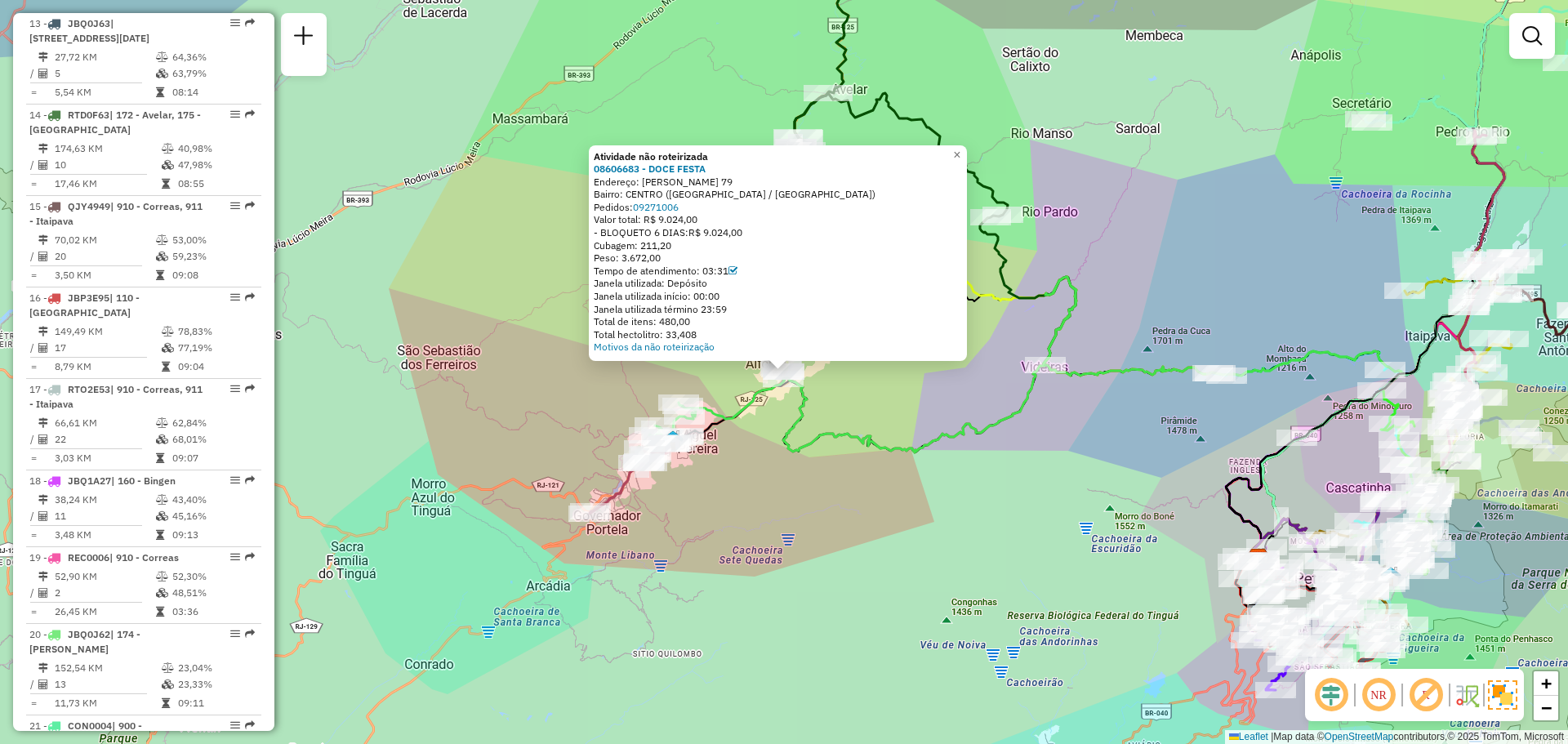
click at [763, 439] on div "Atividade não roteirizada 08606683 - DOCE FESTA Endereço: PRAcA [PERSON_NAME] 7…" at bounding box center [784, 372] width 1568 height 744
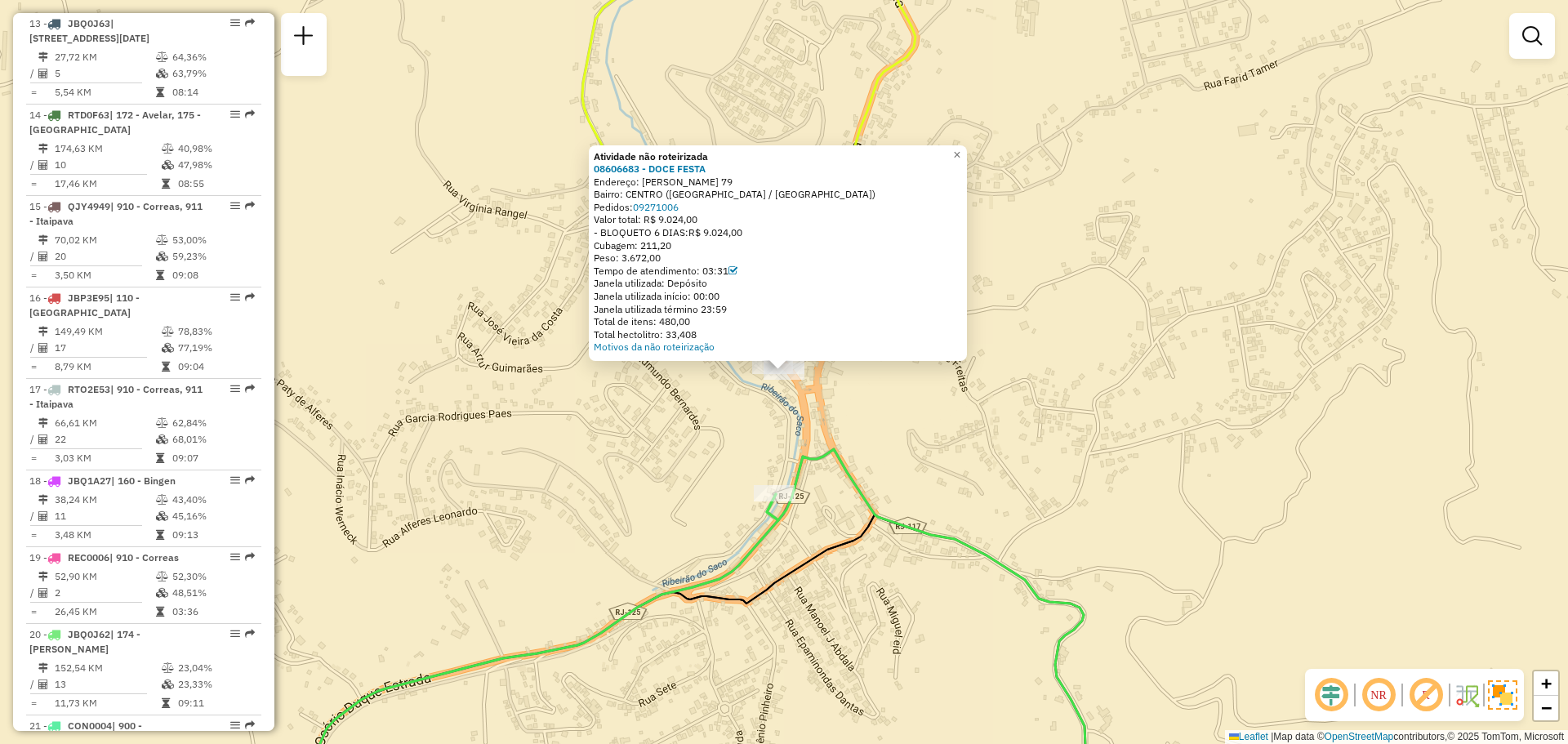
click at [714, 386] on div "Atividade não roteirizada 08606683 - DOCE FESTA Endereço: PRAcA [PERSON_NAME] 7…" at bounding box center [784, 372] width 1568 height 744
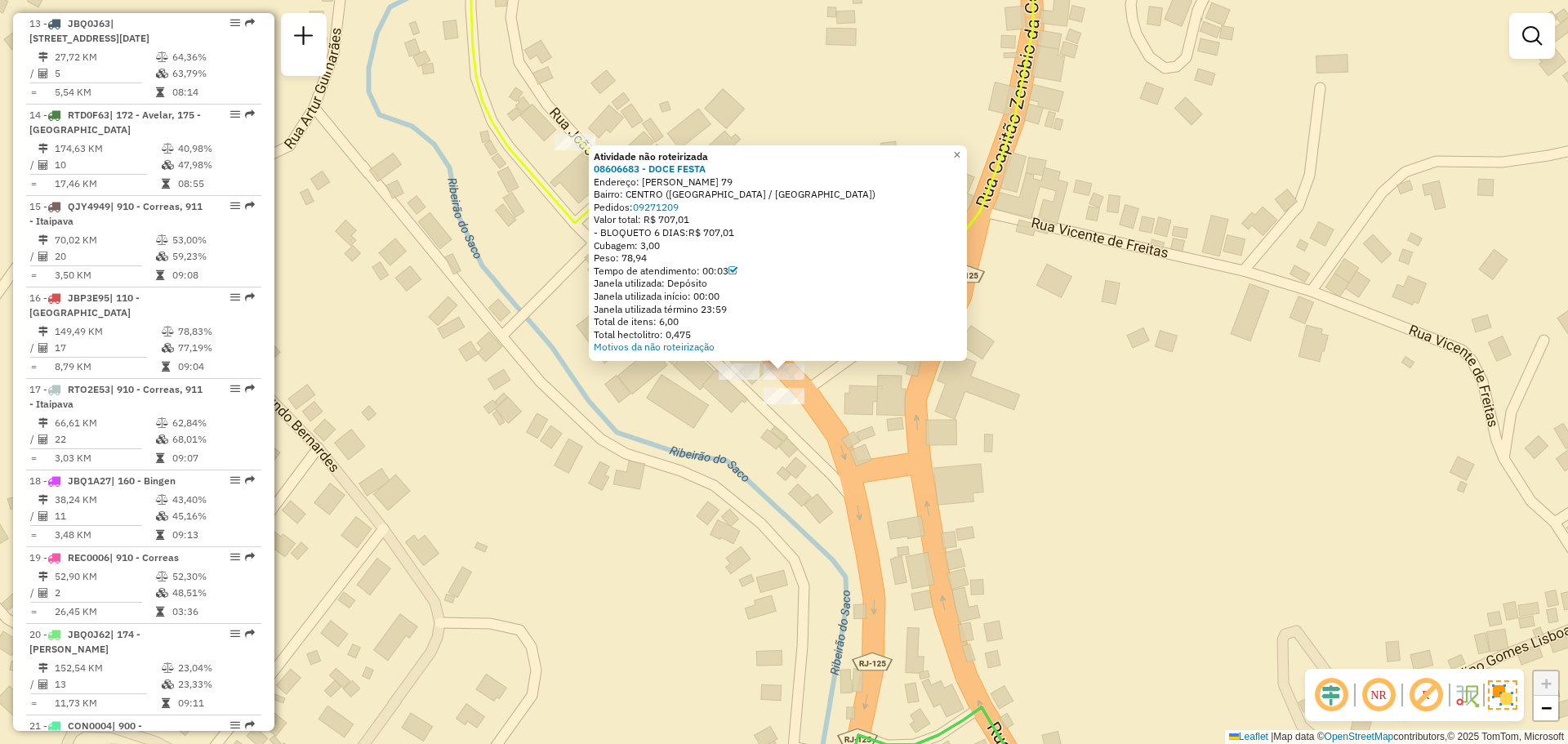
click at [881, 428] on div "Atividade não roteirizada 08606683 - DOCE FESTA Endereço: PRAcA [PERSON_NAME] 7…" at bounding box center [784, 372] width 1568 height 744
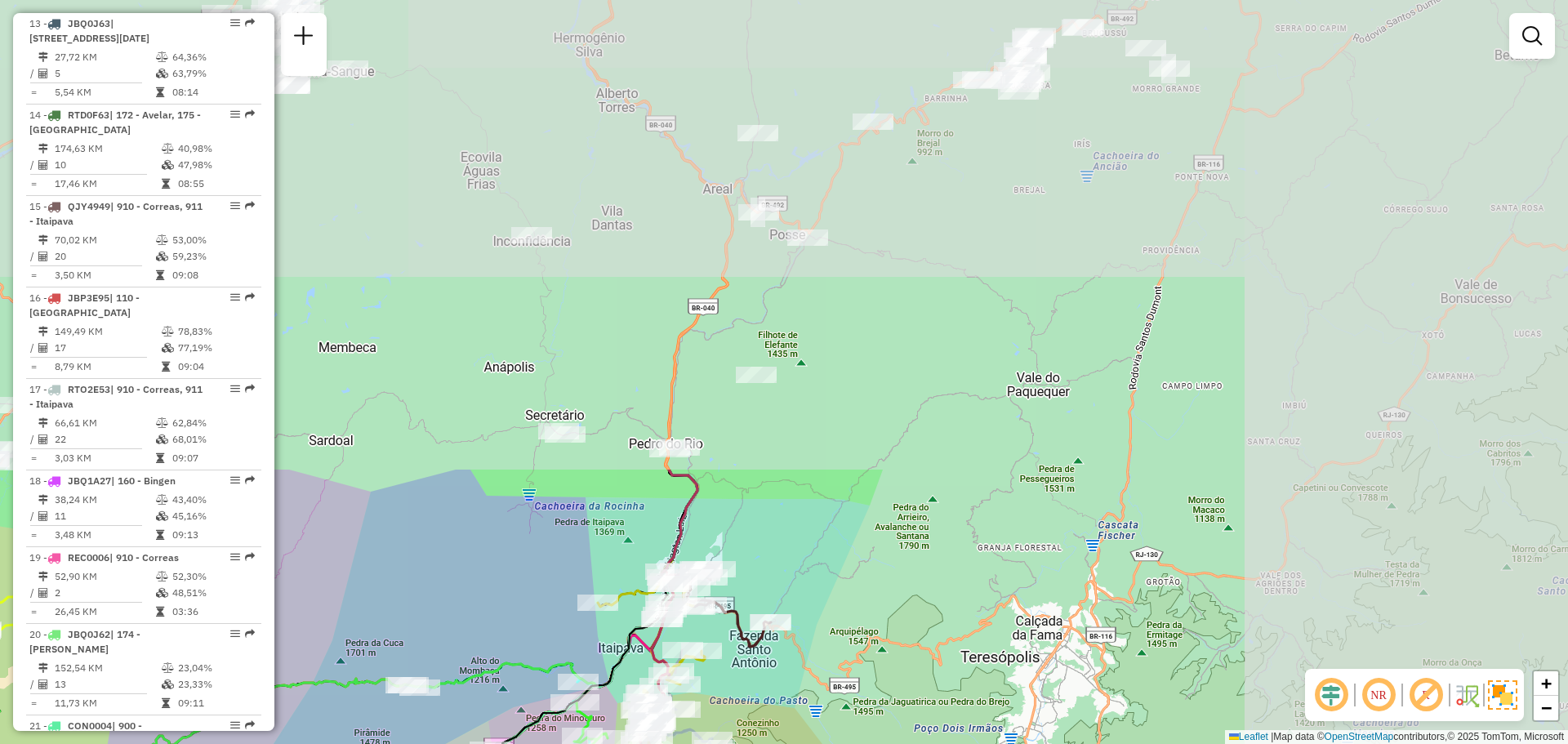
drag, startPoint x: 1209, startPoint y: 238, endPoint x: 869, endPoint y: 783, distance: 642.4
click at [869, 743] on html "Aguarde... Pop-up bloqueado! Seu navegador bloqueou automáticamente a abertura …" at bounding box center [784, 372] width 1568 height 744
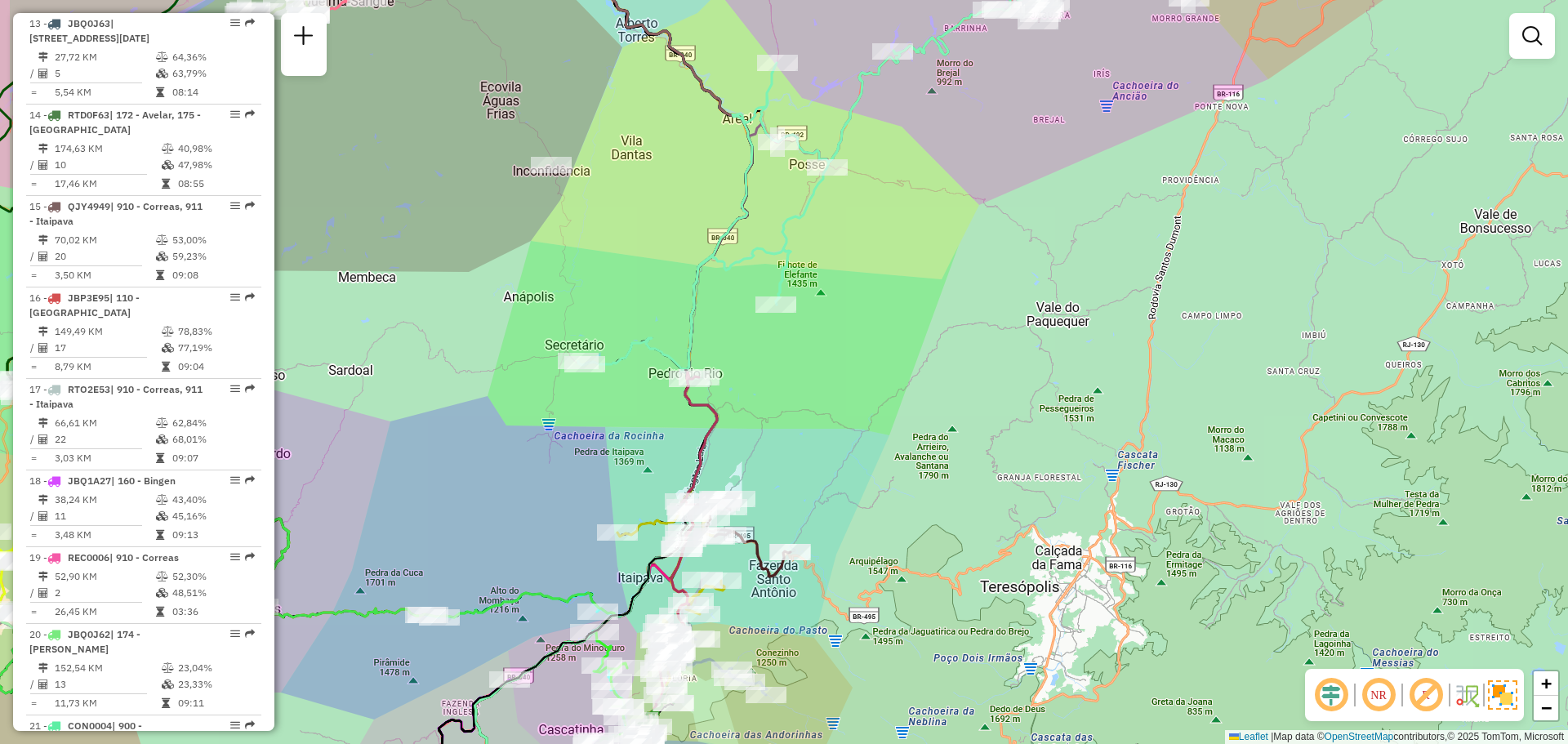
drag, startPoint x: 906, startPoint y: 381, endPoint x: 925, endPoint y: 310, distance: 73.5
click at [925, 310] on div "Janela de atendimento Grade de atendimento Capacidade Transportadoras Veículos …" at bounding box center [784, 372] width 1568 height 744
drag, startPoint x: 974, startPoint y: 392, endPoint x: 1051, endPoint y: 229, distance: 180.3
click at [1051, 229] on div "Janela de atendimento Grade de atendimento Capacidade Transportadoras Veículos …" at bounding box center [784, 372] width 1568 height 744
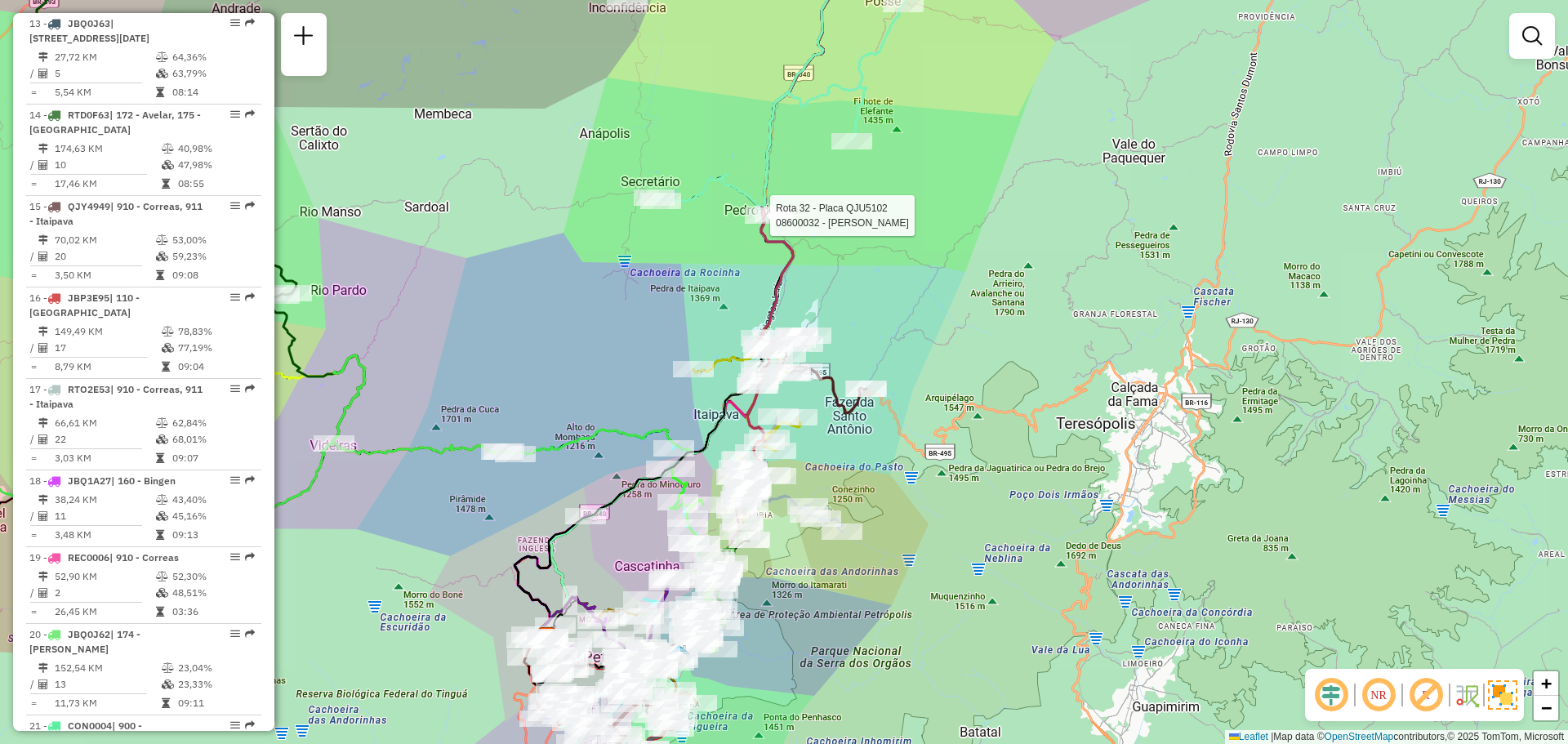
select select "**********"
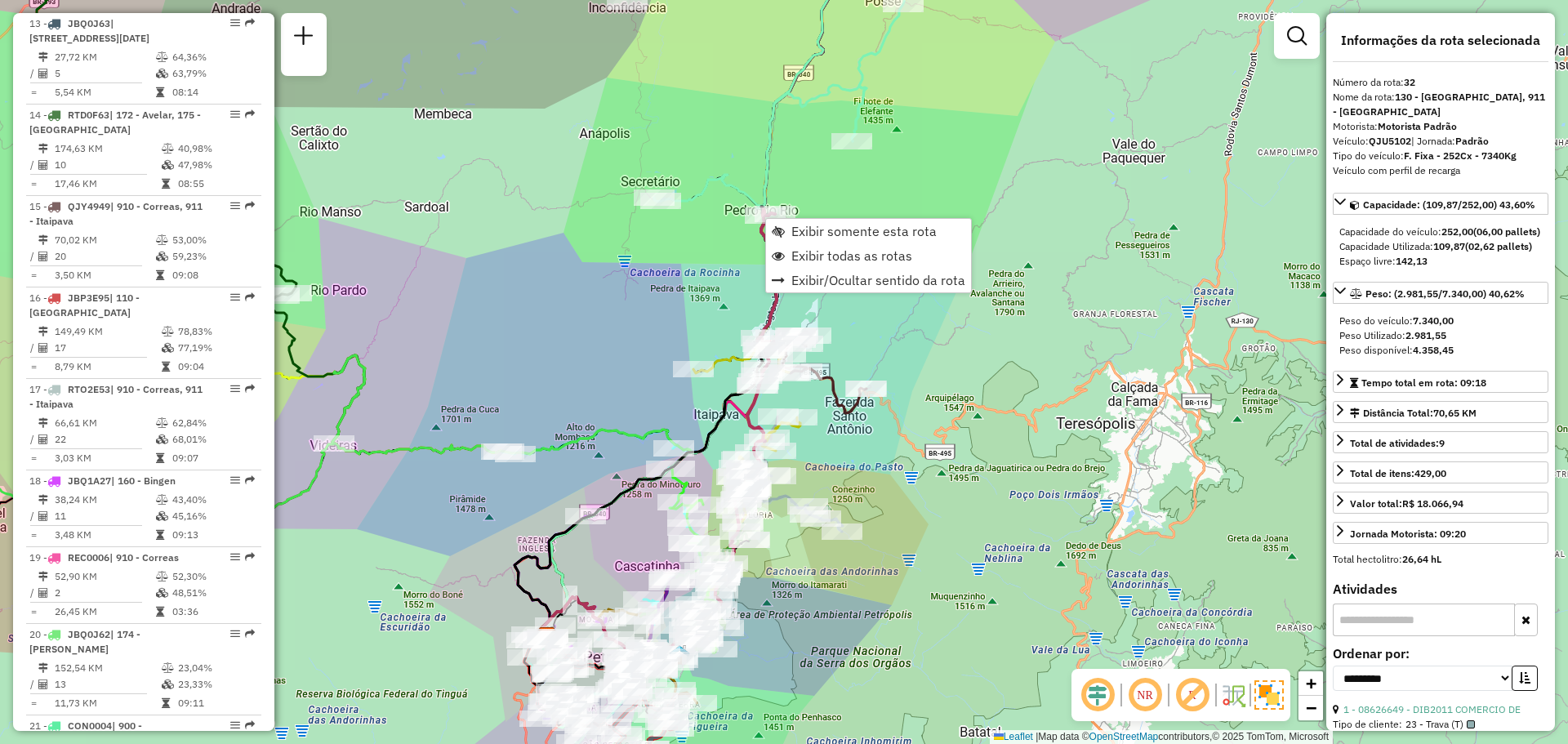
scroll to position [3572, 0]
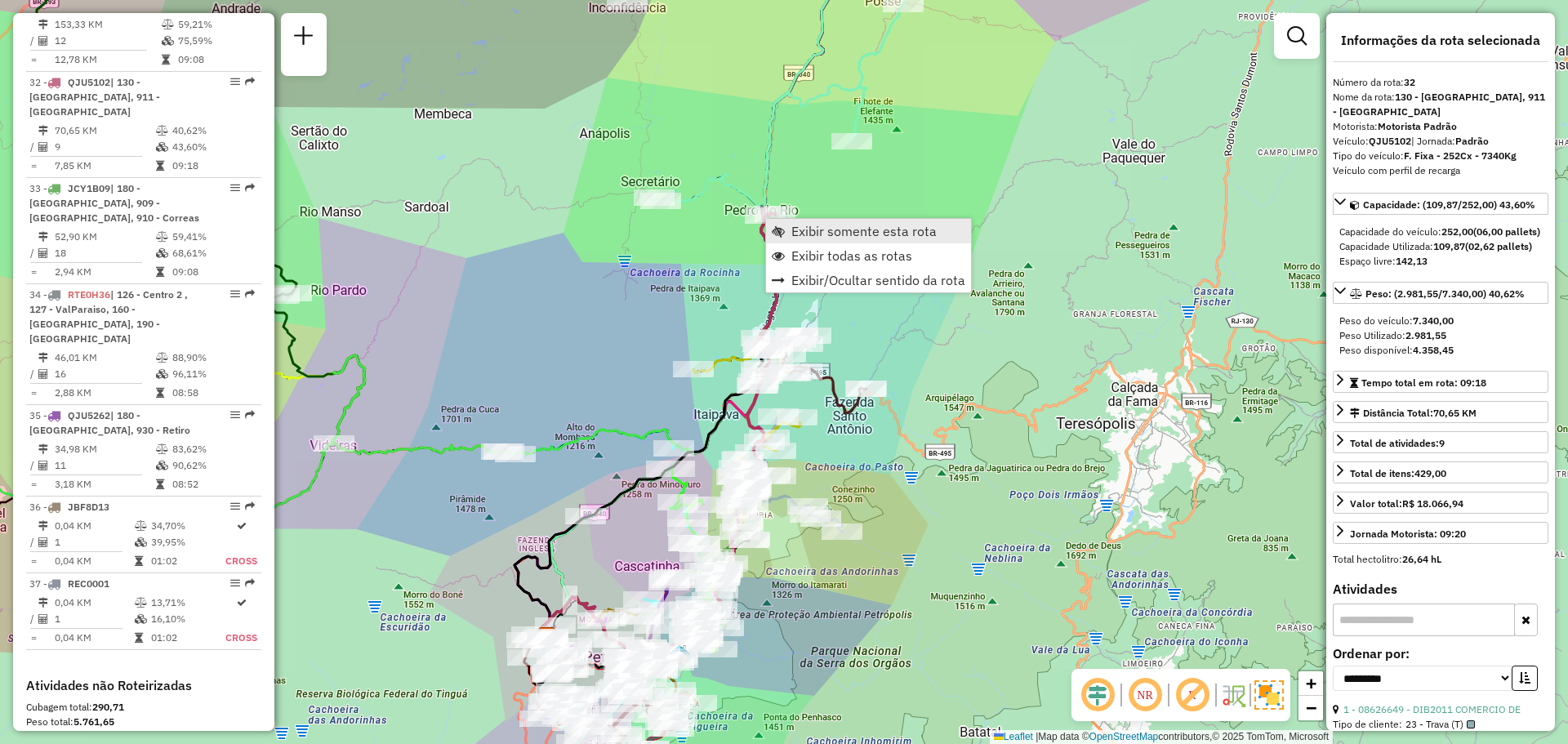
click at [796, 230] on span "Exibir somente esta rota" at bounding box center [863, 231] width 145 height 13
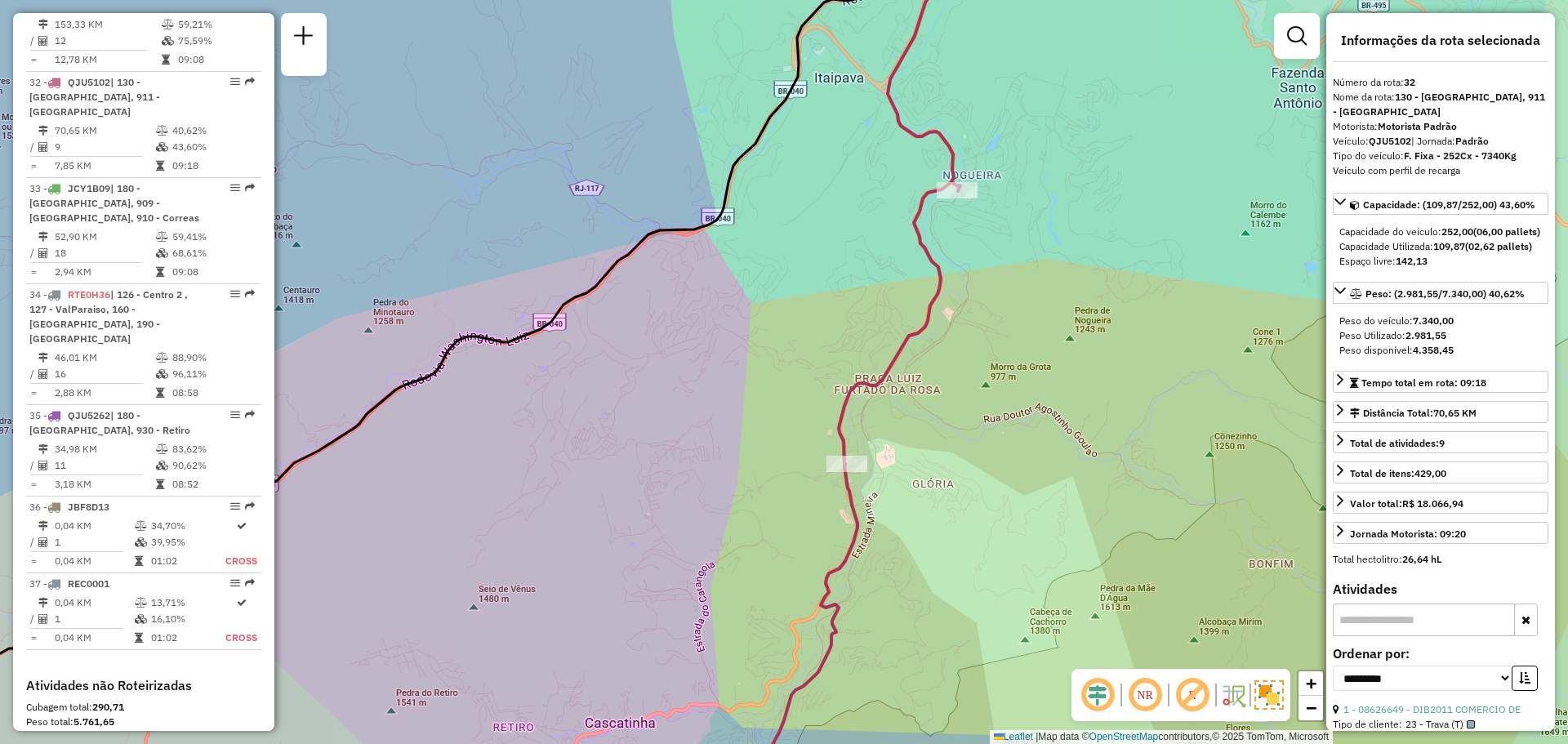
drag, startPoint x: 999, startPoint y: 297, endPoint x: 929, endPoint y: 475, distance: 191.3
click at [929, 475] on div "Janela de atendimento Grade de atendimento Capacidade Transportadoras Veículos …" at bounding box center [784, 372] width 1568 height 744
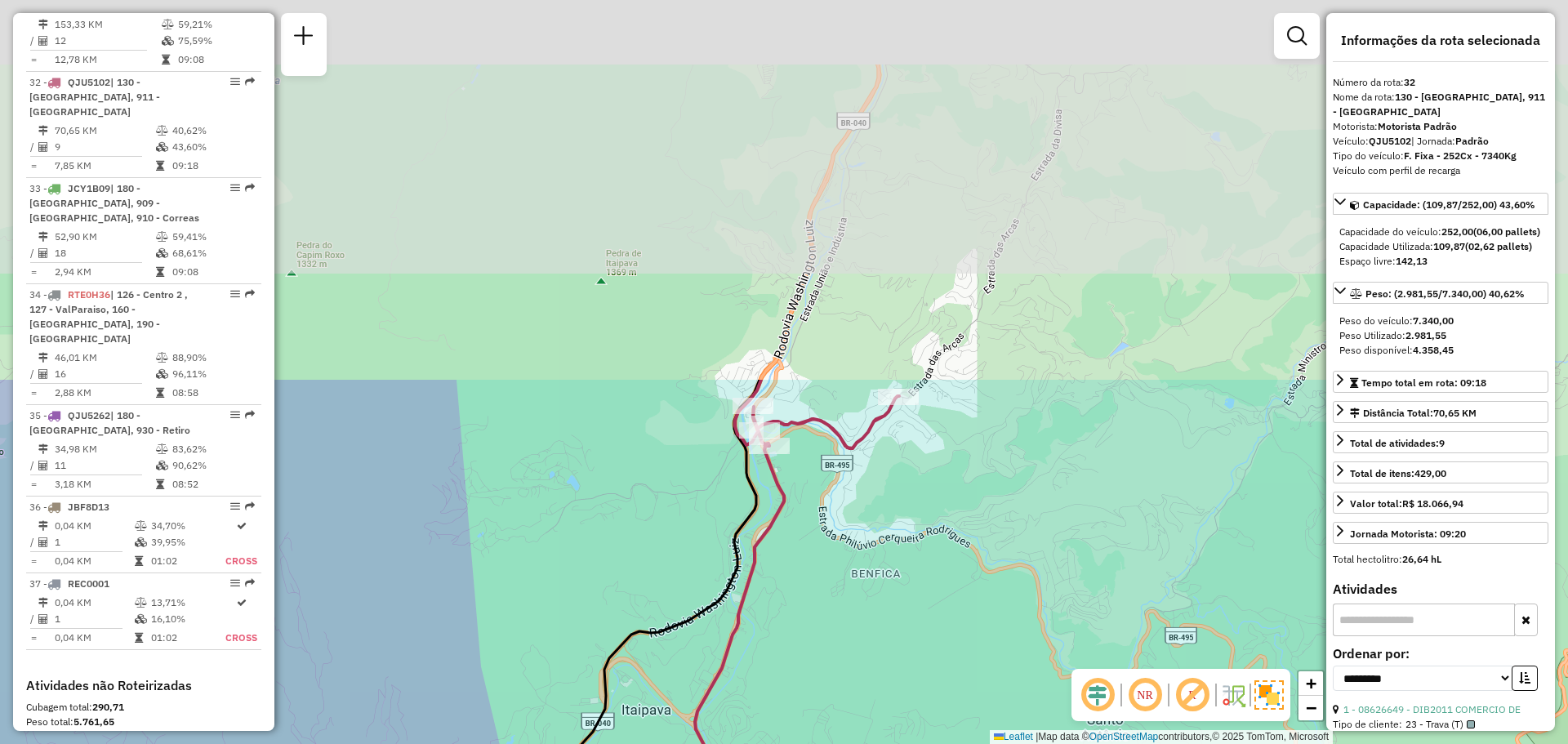
drag, startPoint x: 1001, startPoint y: 108, endPoint x: 850, endPoint y: 540, distance: 457.6
click at [876, 555] on div "Janela de atendimento Grade de atendimento Capacidade Transportadoras Veículos …" at bounding box center [784, 372] width 1568 height 744
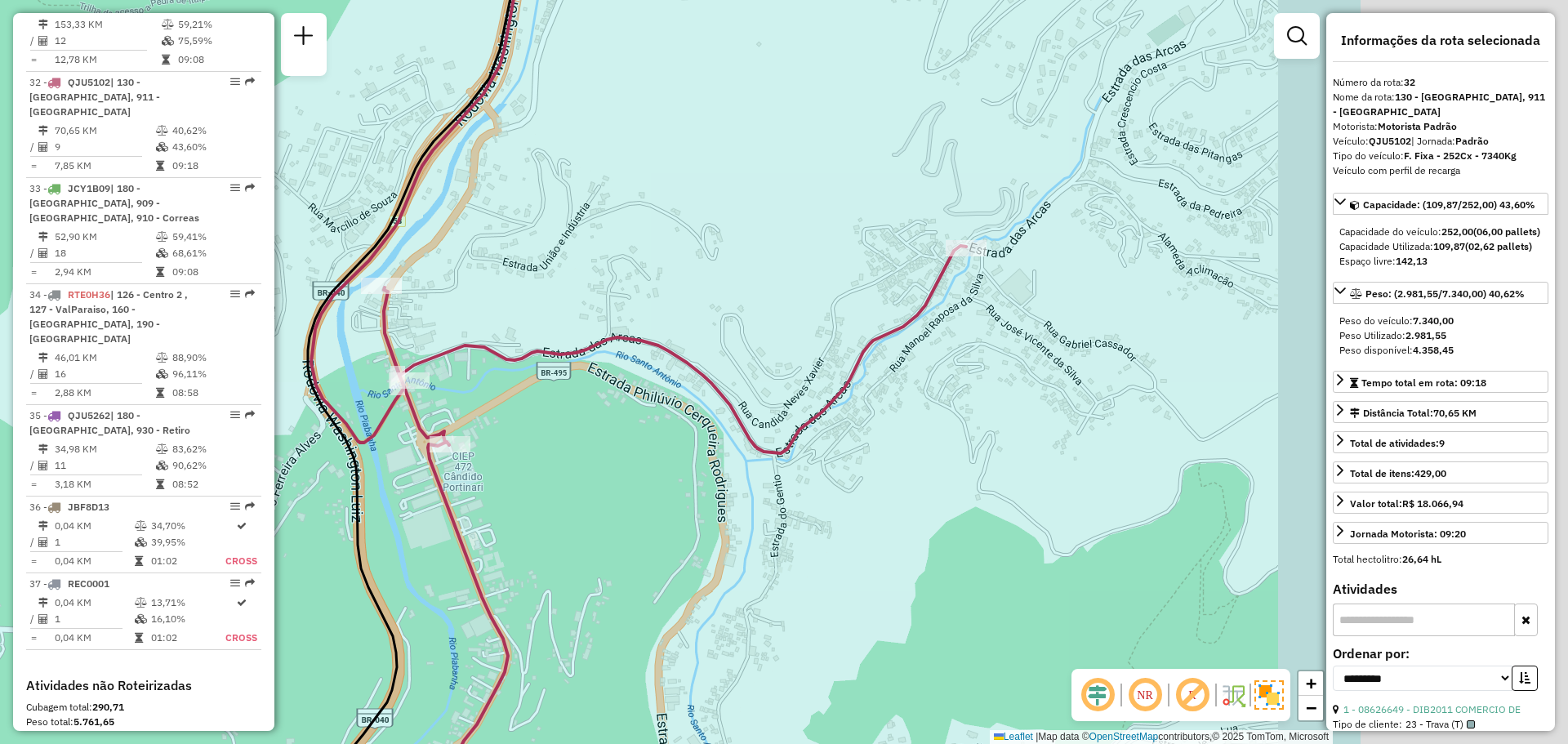
drag, startPoint x: 647, startPoint y: 311, endPoint x: 667, endPoint y: 297, distance: 24.4
click at [624, 306] on div "Janela de atendimento Grade de atendimento Capacidade Transportadoras Veículos …" at bounding box center [784, 372] width 1568 height 744
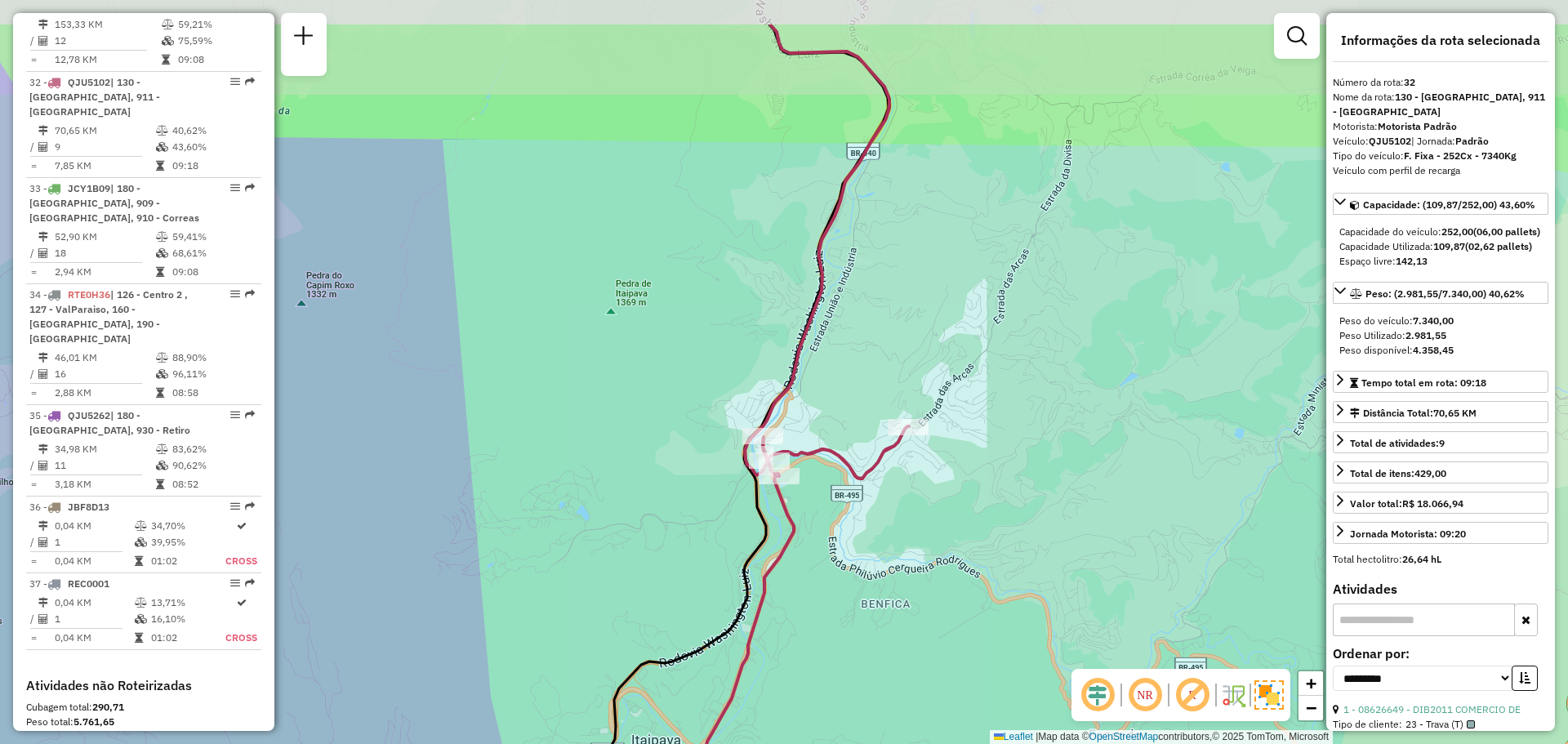
drag, startPoint x: 861, startPoint y: 288, endPoint x: 817, endPoint y: 501, distance: 217.5
click at [817, 501] on div "Janela de atendimento Grade de atendimento Capacidade Transportadoras Veículos …" at bounding box center [784, 372] width 1568 height 744
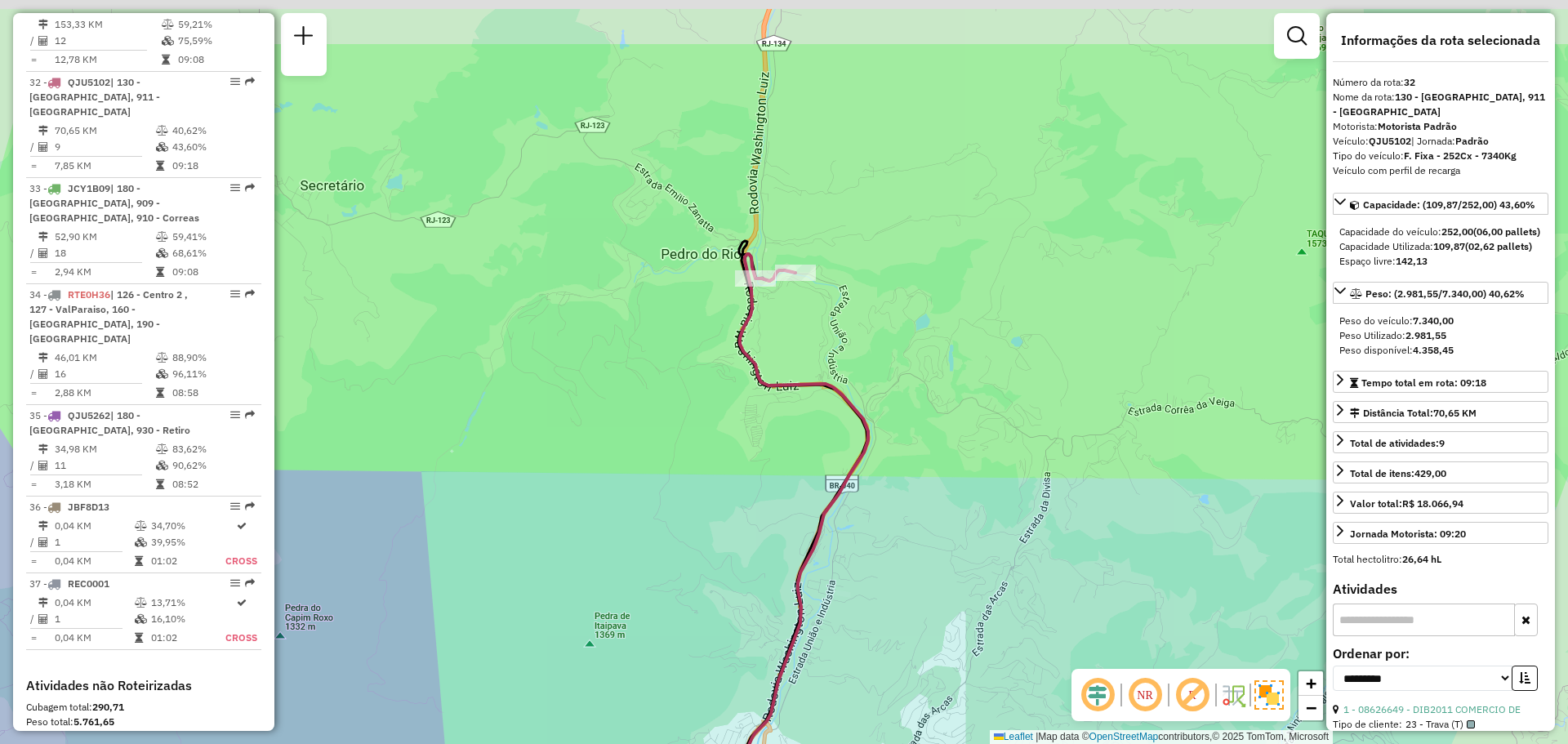
drag, startPoint x: 865, startPoint y: 406, endPoint x: 879, endPoint y: 462, distance: 57.7
click at [879, 462] on div "Janela de atendimento Grade de atendimento Capacidade Transportadoras Veículos …" at bounding box center [784, 372] width 1568 height 744
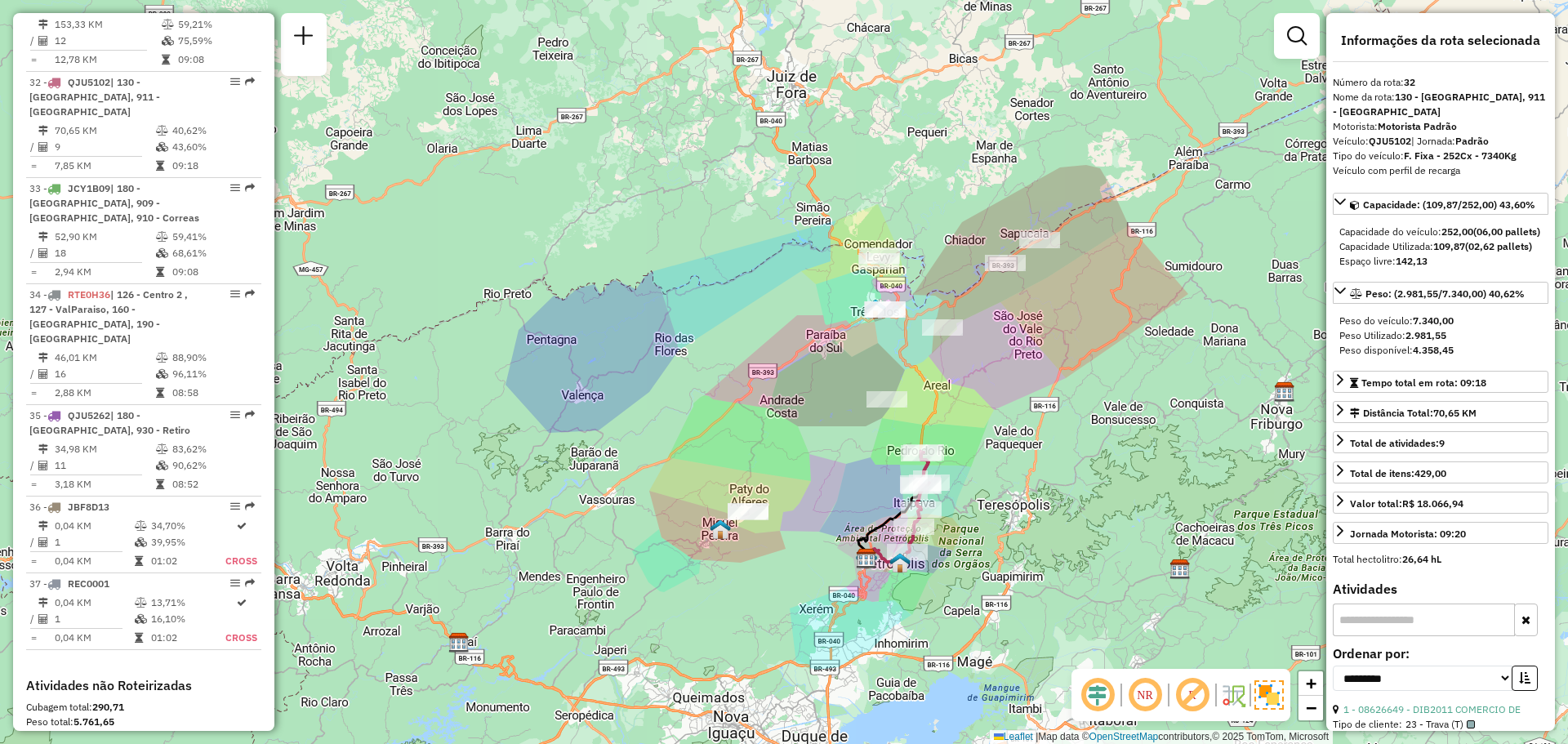
drag, startPoint x: 958, startPoint y: 548, endPoint x: 925, endPoint y: 411, distance: 140.9
click at [925, 413] on div "Janela de atendimento Grade de atendimento Capacidade Transportadoras Veículos …" at bounding box center [784, 372] width 1568 height 744
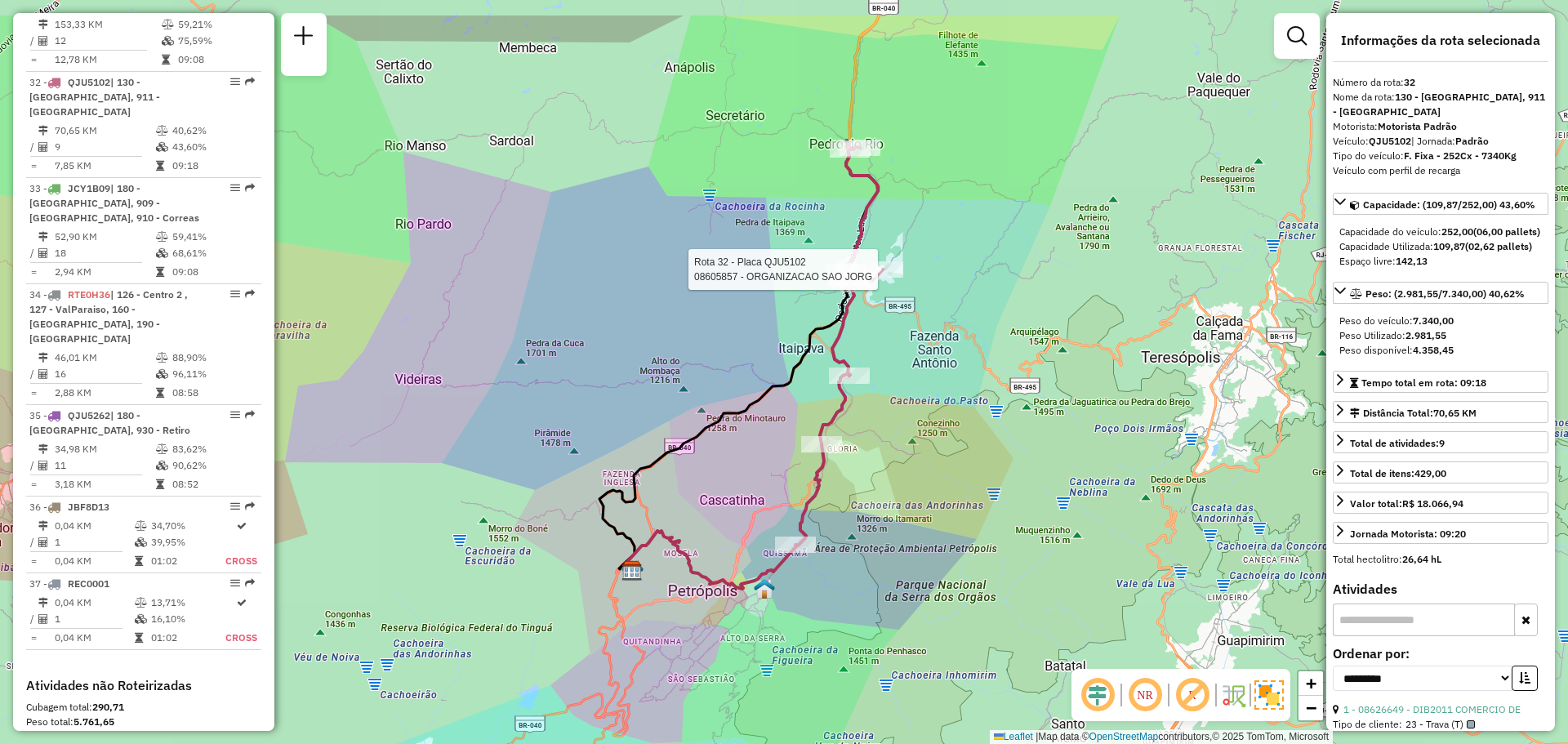
drag, startPoint x: 934, startPoint y: 355, endPoint x: 880, endPoint y: 470, distance: 127.0
click at [880, 470] on div "Rota 32 - Placa QJU5102 08605857 - ORGANIZACAO SAO JORG Janela de atendimento G…" at bounding box center [784, 372] width 1568 height 744
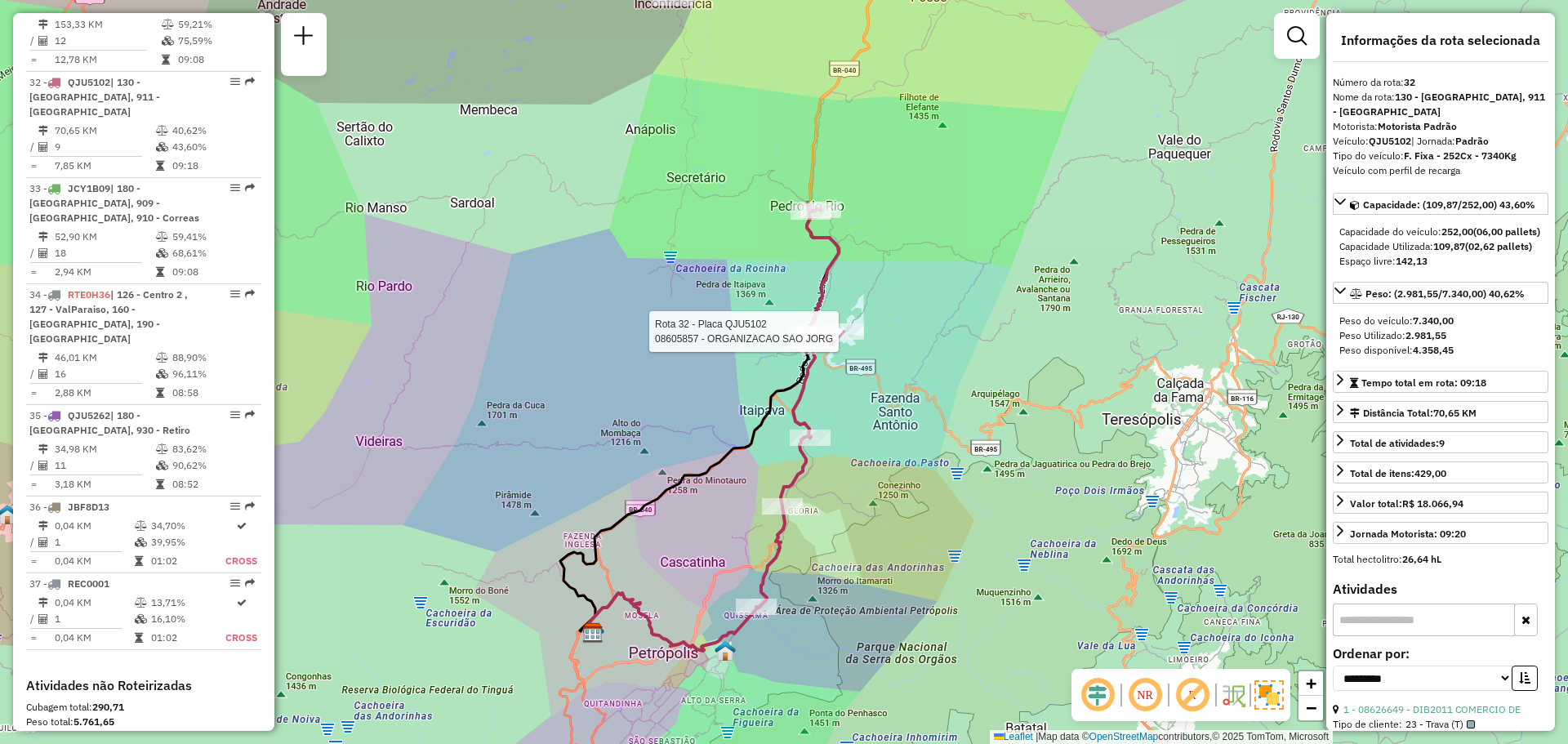
click at [706, 406] on div "Rota 32 - Placa QJU5102 08605857 - ORGANIZACAO SAO JORG Janela de atendimento G…" at bounding box center [784, 372] width 1568 height 744
